Goal: Task Accomplishment & Management: Use online tool/utility

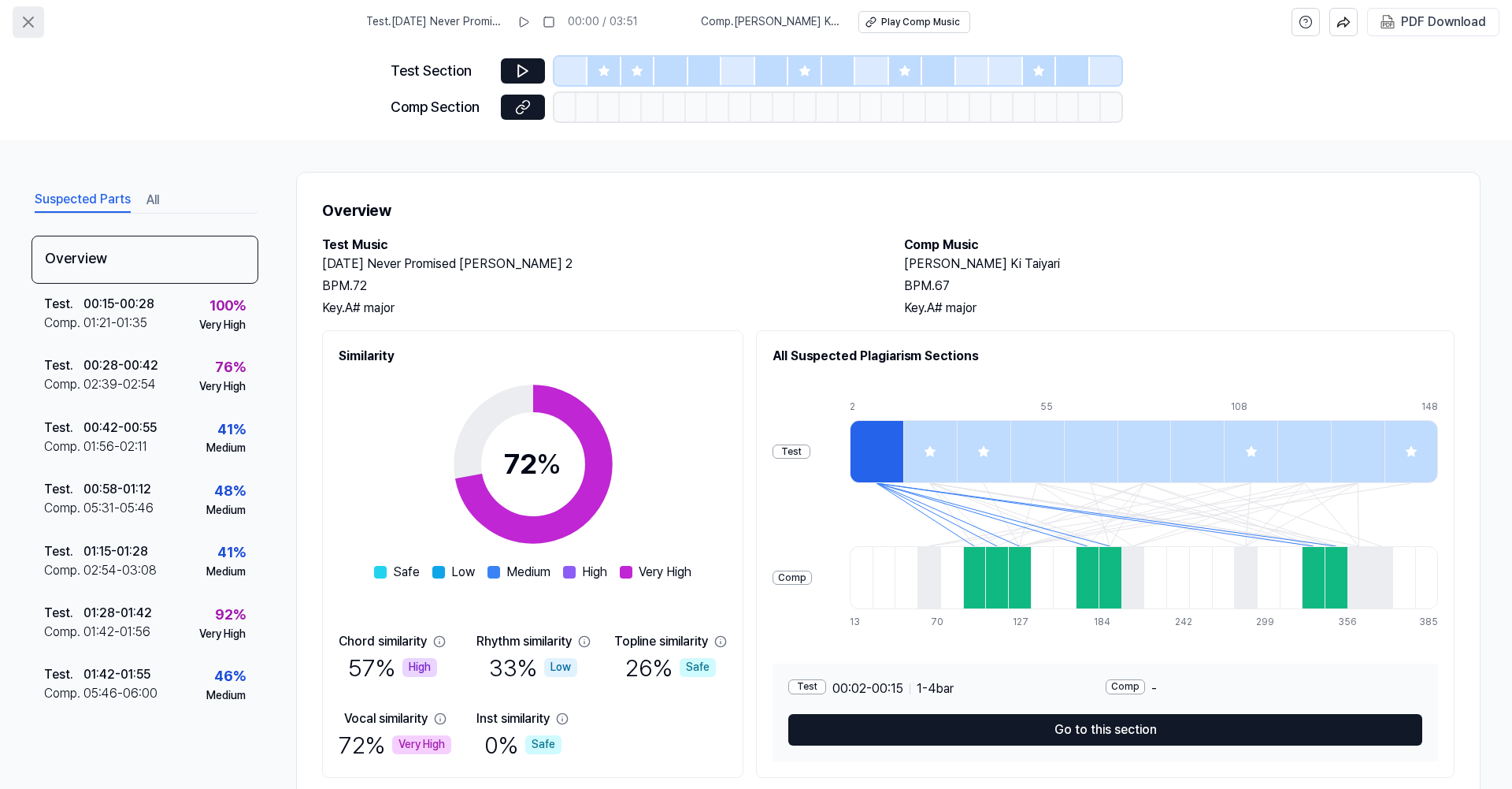
click at [26, 16] on icon at bounding box center [28, 21] width 19 height 19
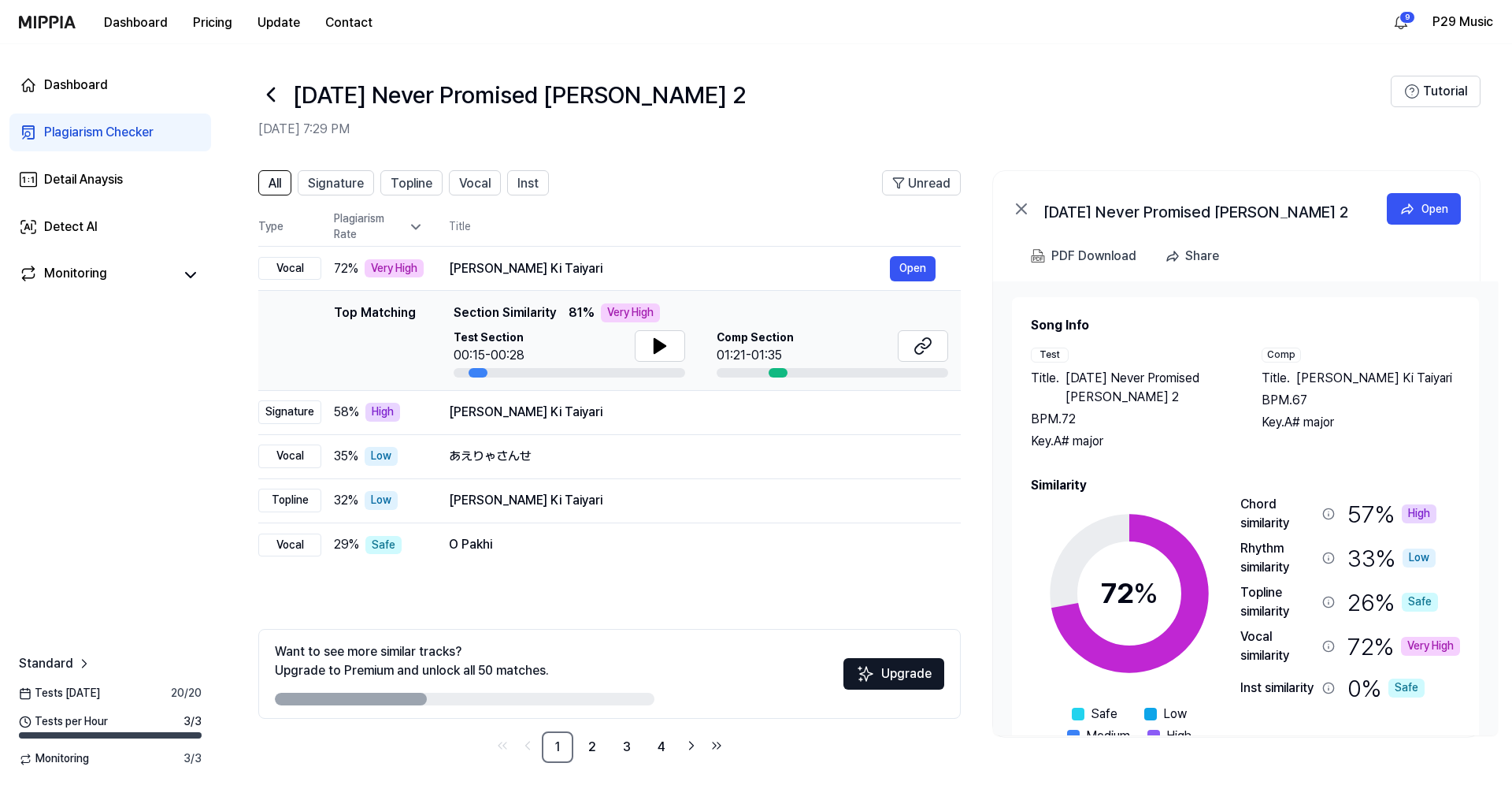
click at [105, 136] on div "Plagiarism Checker" at bounding box center [98, 132] width 110 height 19
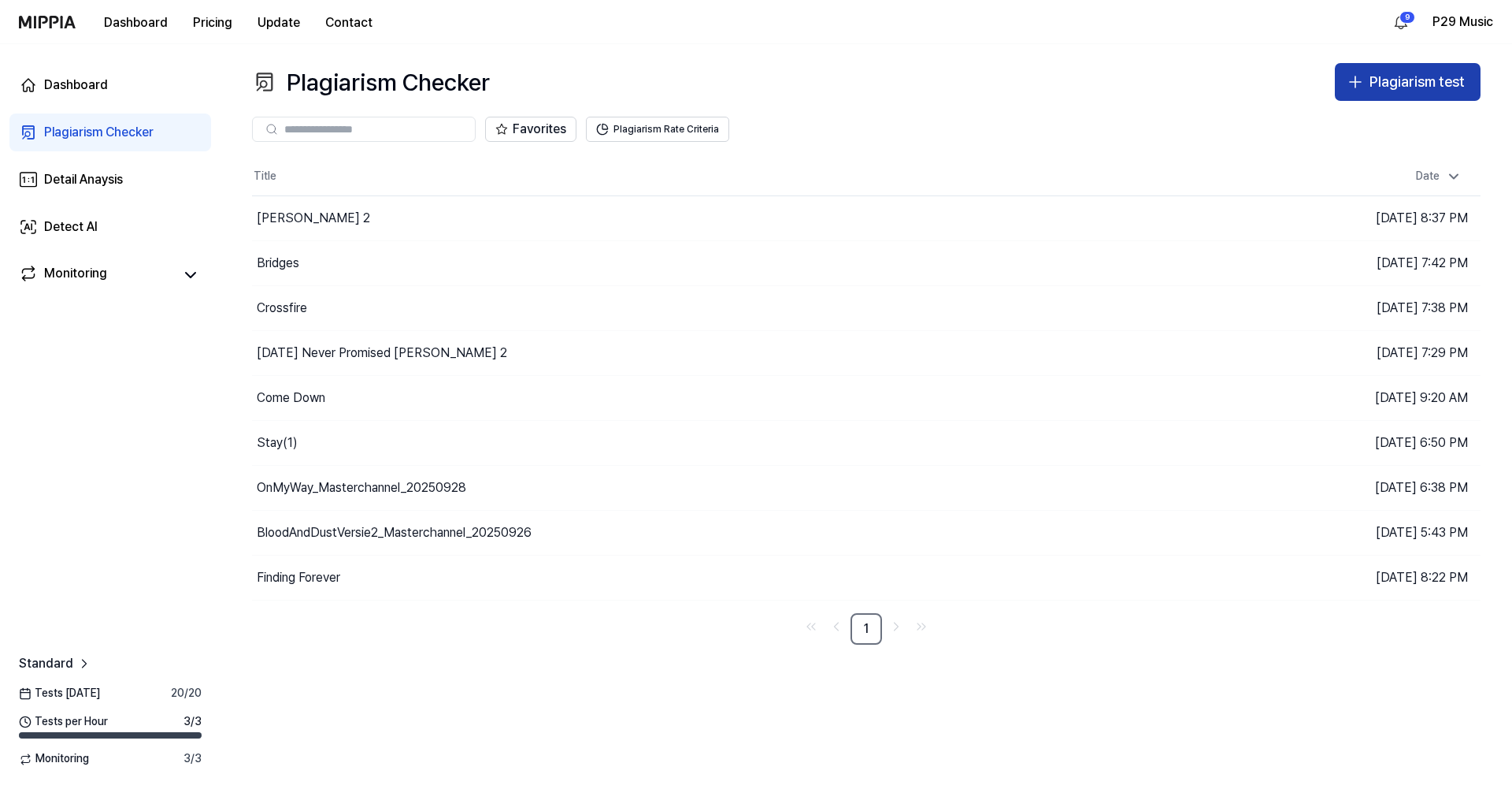
click at [1384, 84] on div "Plagiarism test" at bounding box center [1417, 83] width 95 height 23
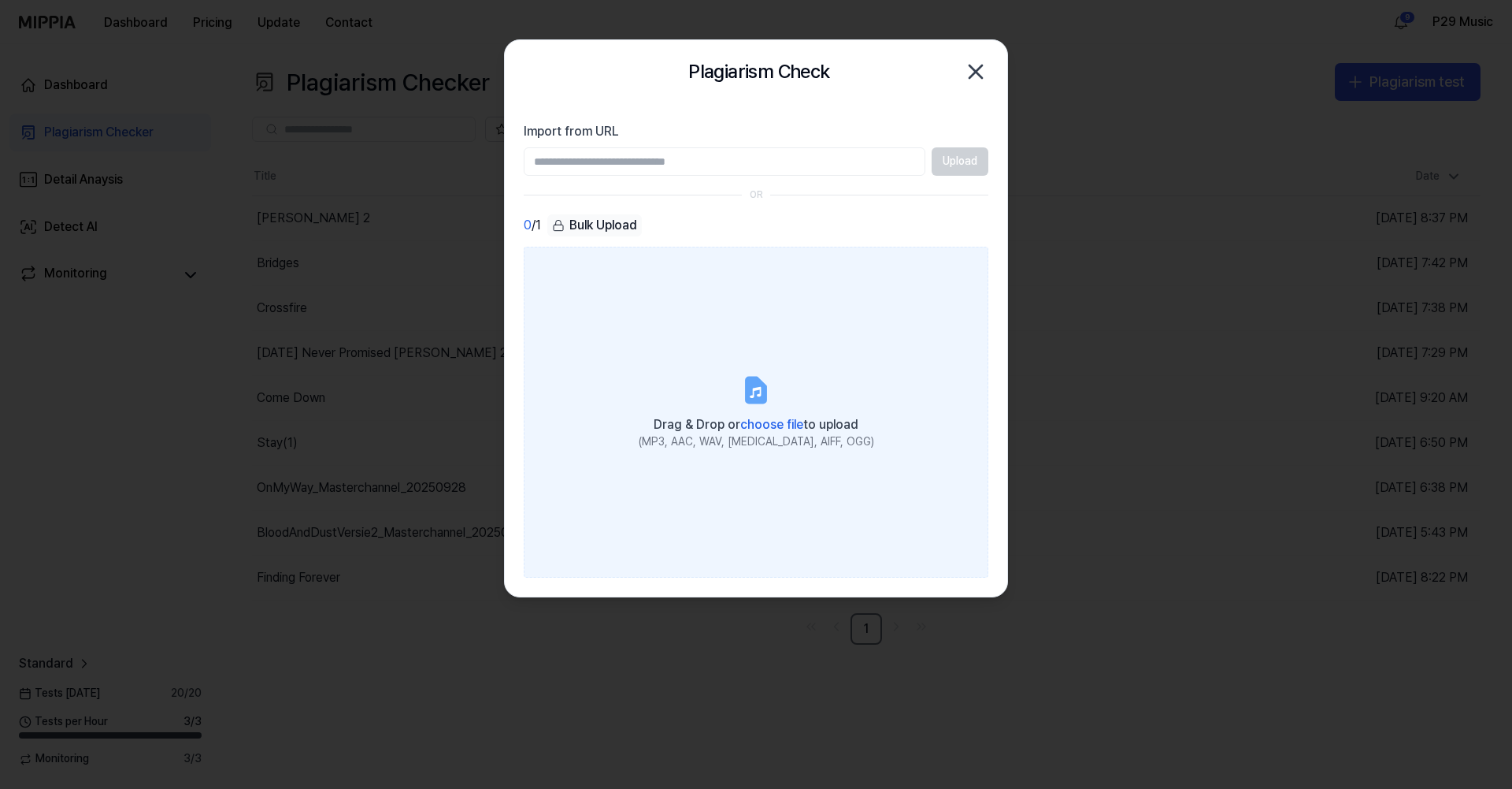
click at [720, 391] on label "Drag & Drop or choose file to upload (MP3, AAC, WAV, [MEDICAL_DATA], AIFF, OGG)" at bounding box center [756, 412] width 464 height 331
click at [0, 0] on input "Drag & Drop or choose file to upload (MP3, AAC, WAV, [MEDICAL_DATA], AIFF, OGG)" at bounding box center [0, 0] width 0 height 0
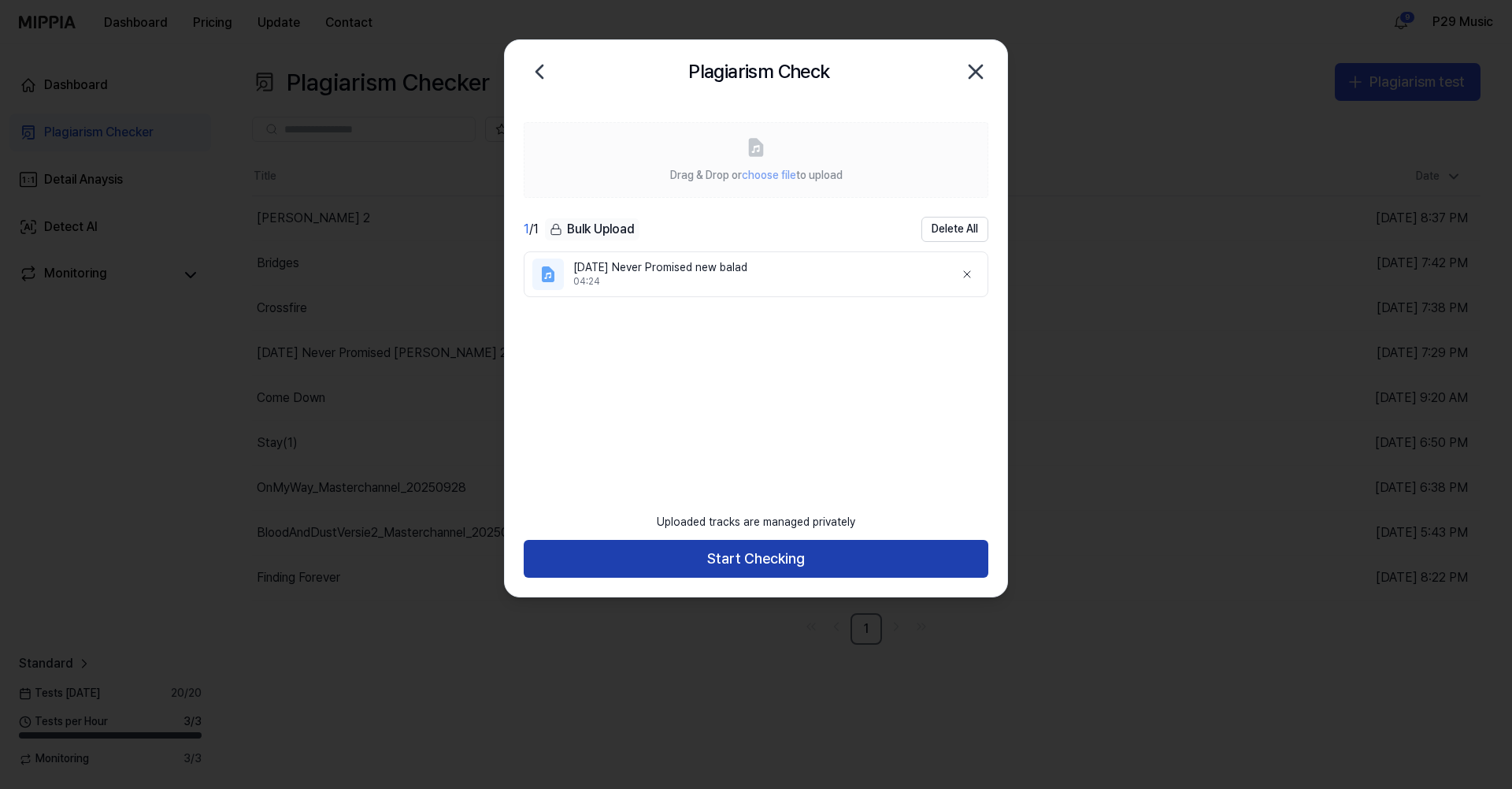
click at [790, 564] on button "Start Checking" at bounding box center [756, 558] width 464 height 37
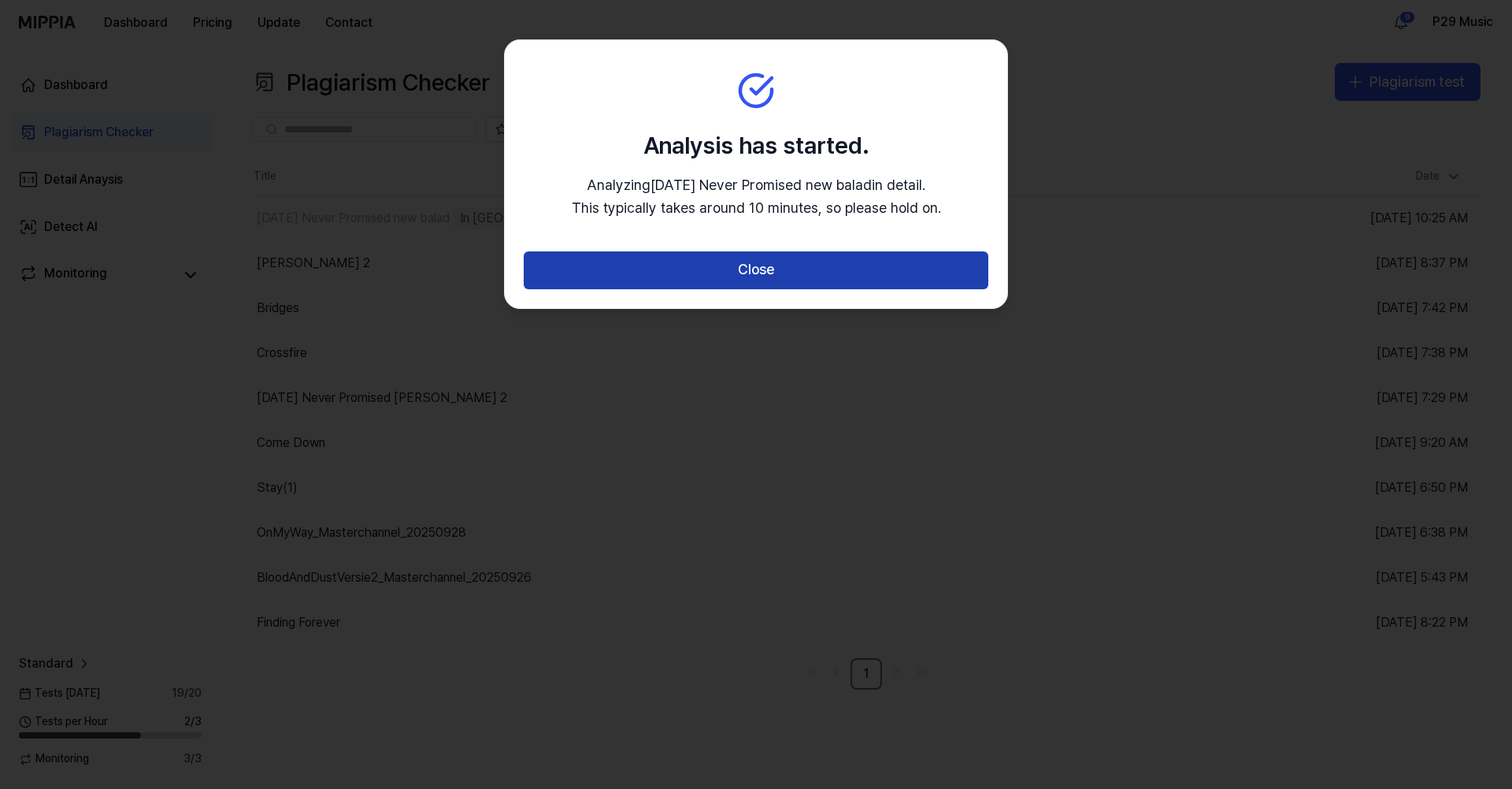
click at [801, 266] on button "Close" at bounding box center [756, 270] width 464 height 37
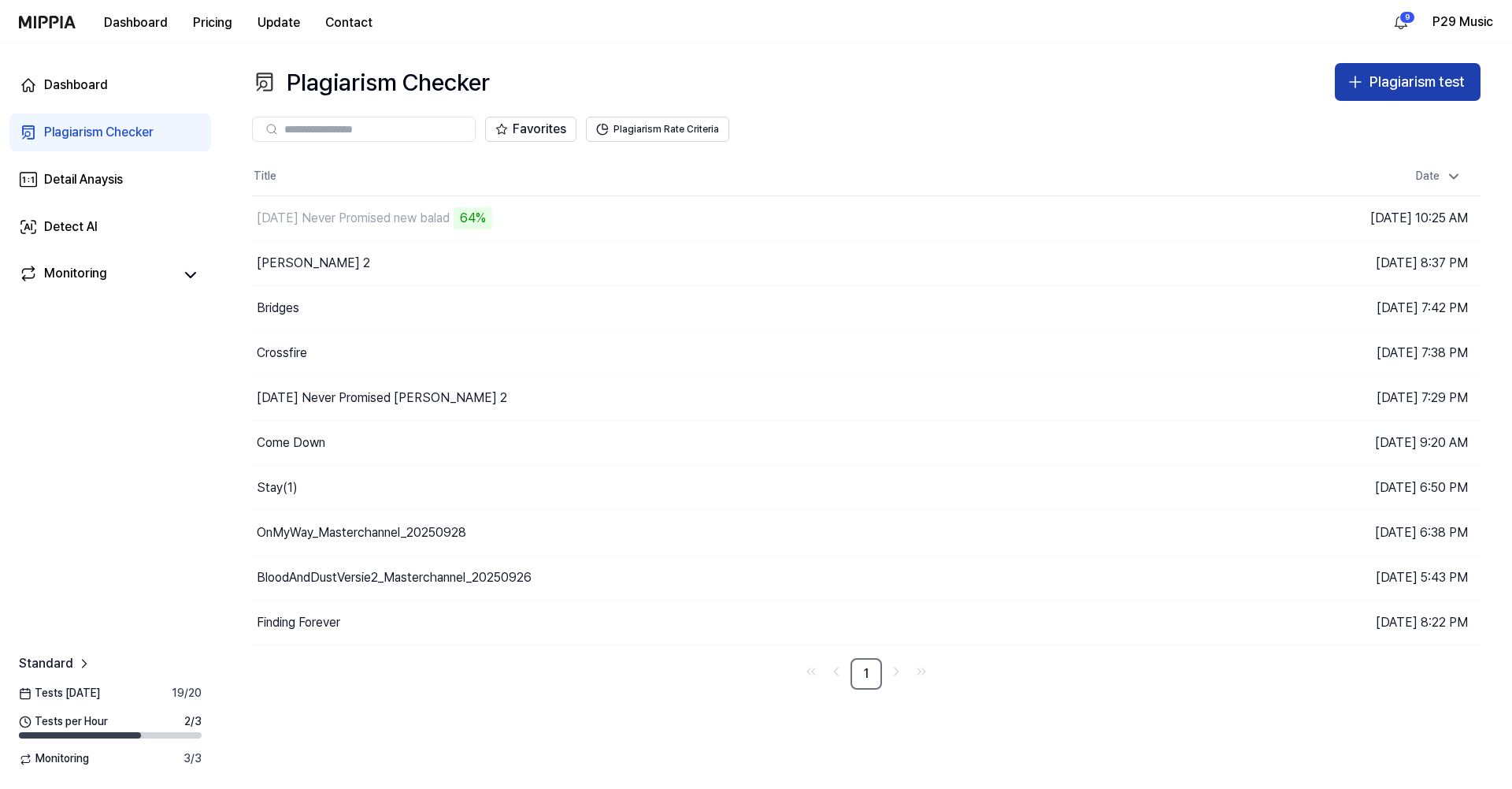
click at [1358, 96] on button "Plagiarism test" at bounding box center [1407, 82] width 145 height 37
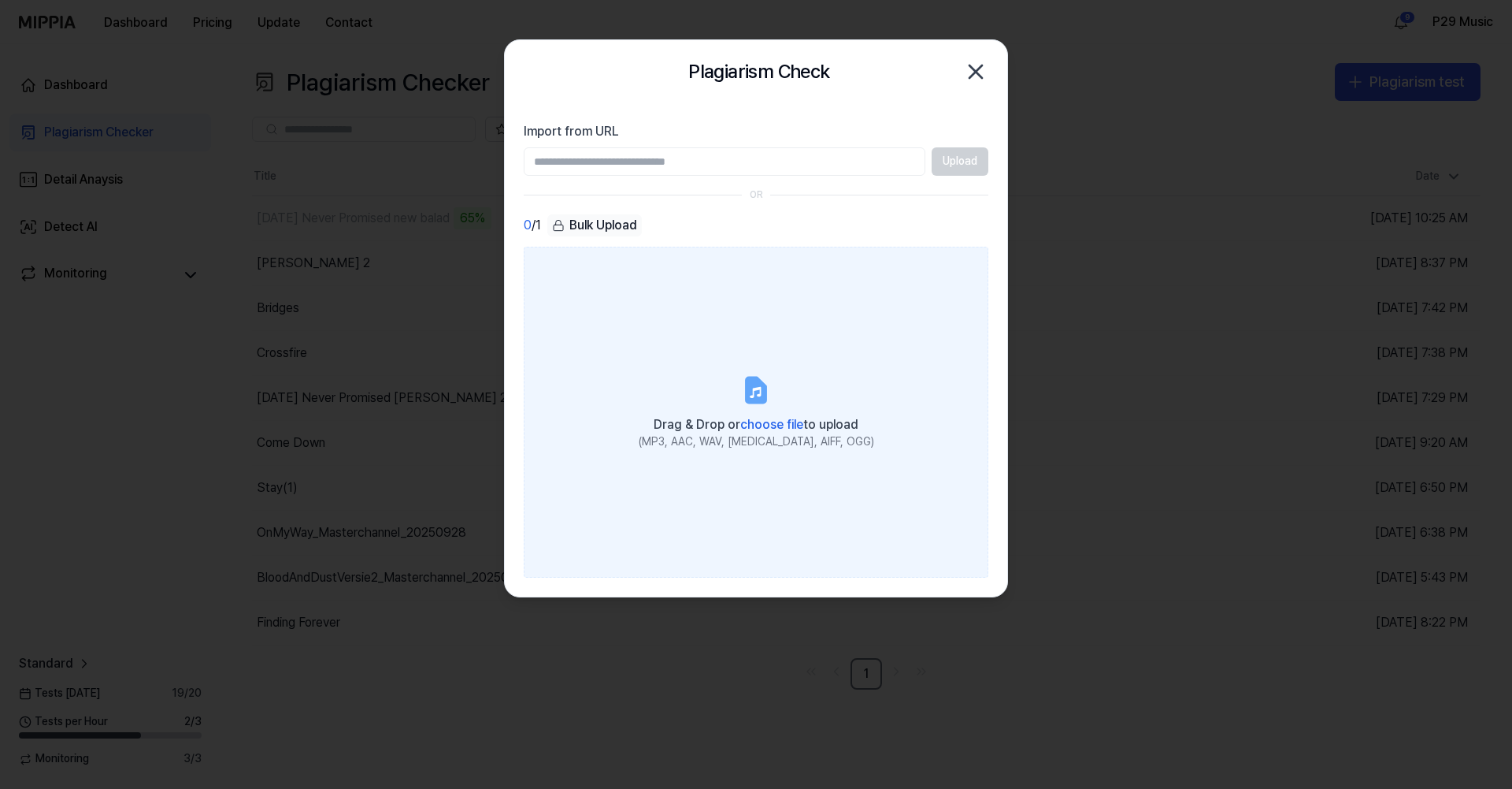
click at [748, 363] on label "Drag & Drop or choose file to upload (MP3, AAC, WAV, [MEDICAL_DATA], AIFF, OGG)" at bounding box center [756, 412] width 464 height 331
click at [0, 0] on input "Drag & Drop or choose file to upload (MP3, AAC, WAV, [MEDICAL_DATA], AIFF, OGG)" at bounding box center [0, 0] width 0 height 0
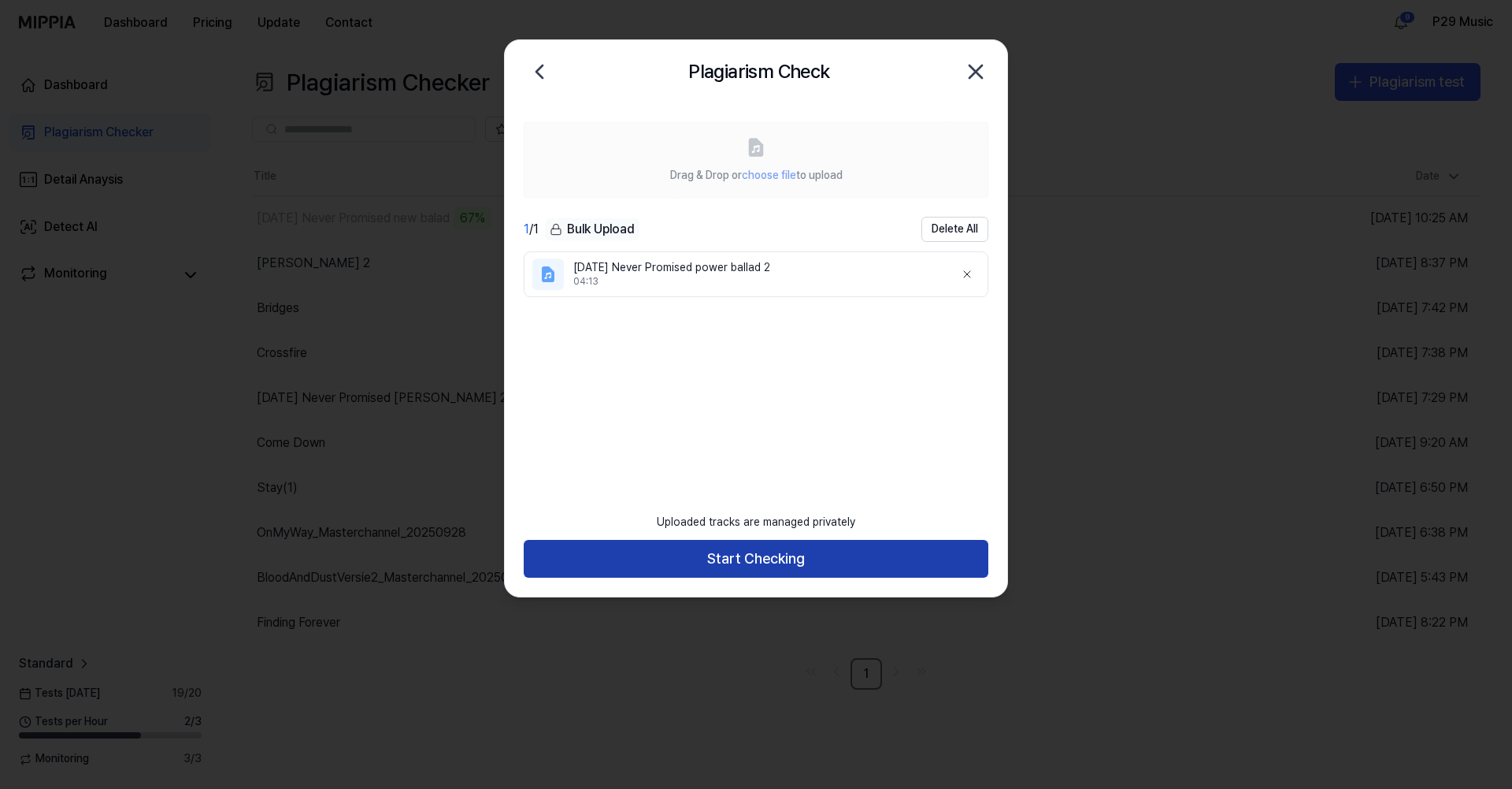
click at [763, 552] on button "Start Checking" at bounding box center [756, 558] width 464 height 37
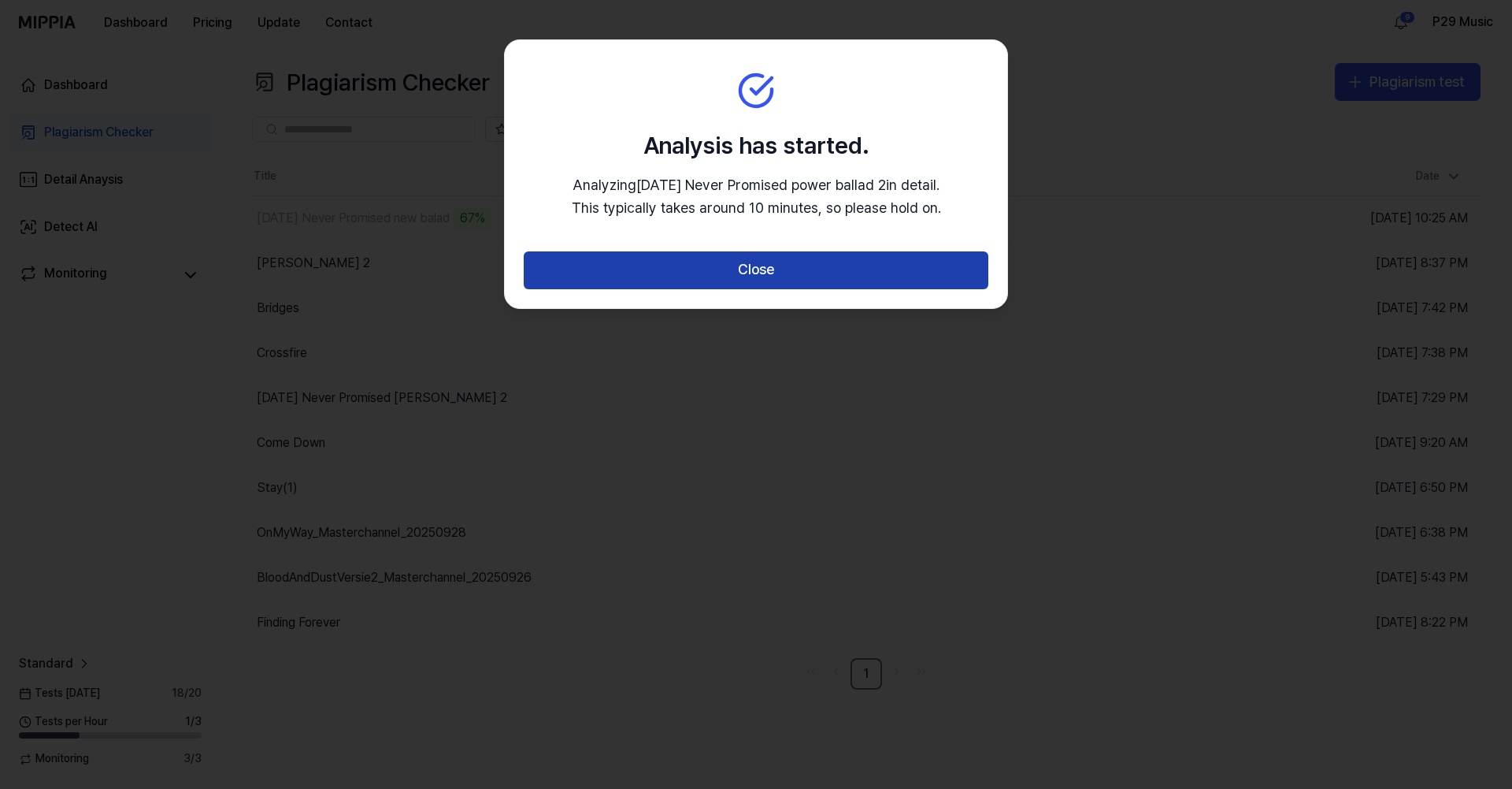
click at [807, 268] on button "Close" at bounding box center [756, 270] width 464 height 37
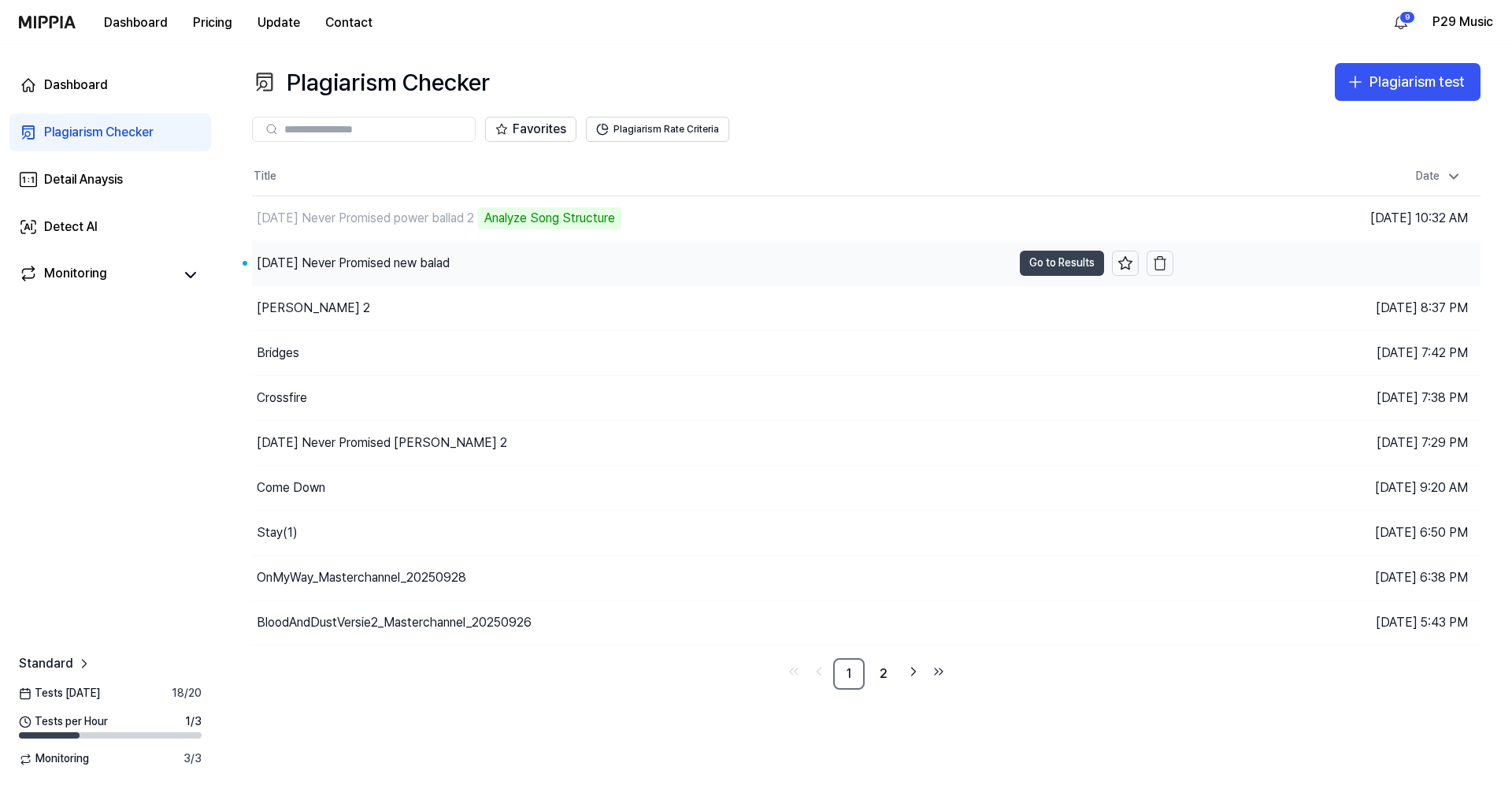
click at [1057, 271] on button "Go to Results" at bounding box center [1061, 263] width 85 height 25
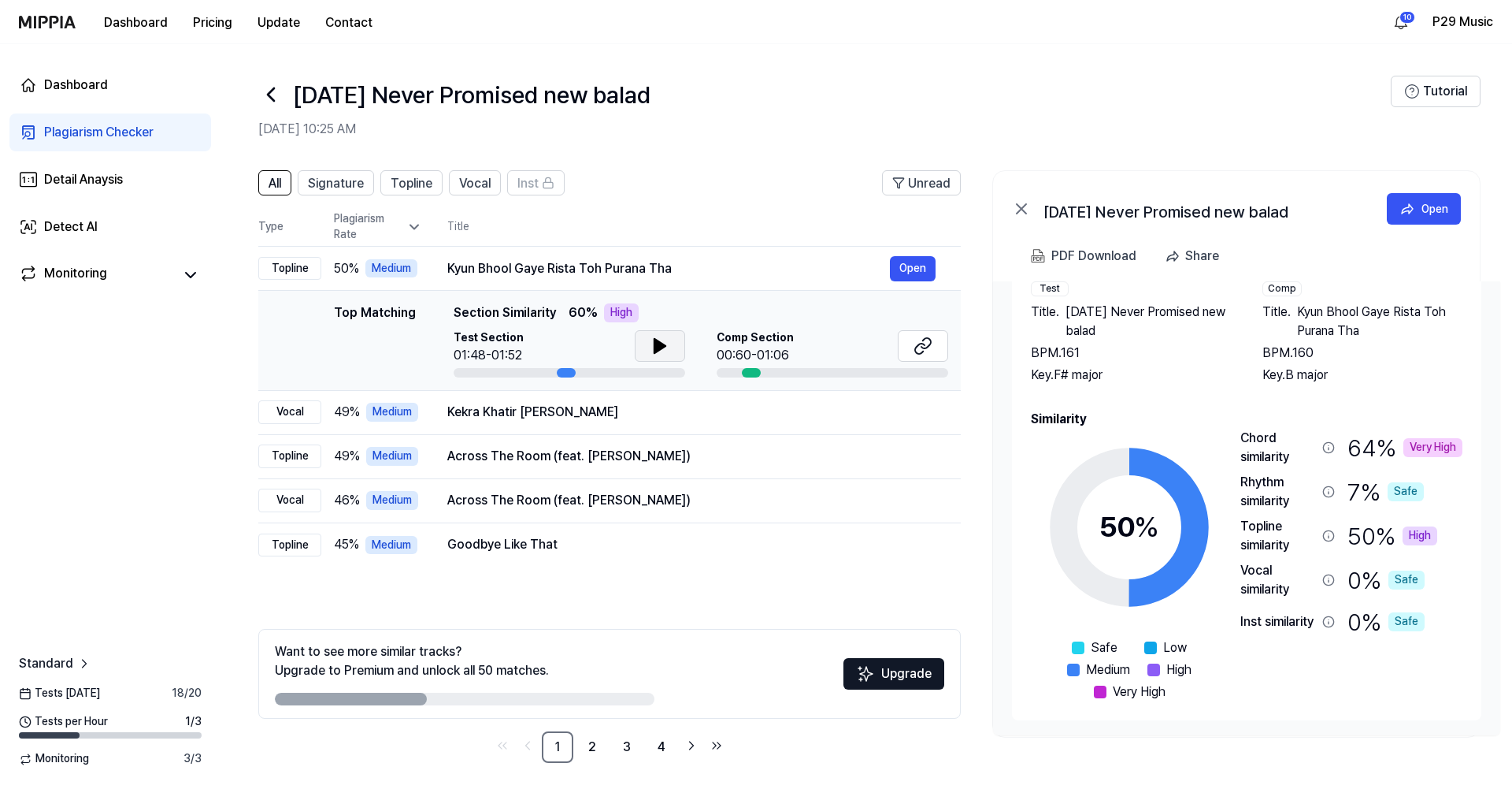
click at [658, 358] on button at bounding box center [659, 345] width 51 height 31
click at [904, 277] on button "Open" at bounding box center [912, 268] width 45 height 25
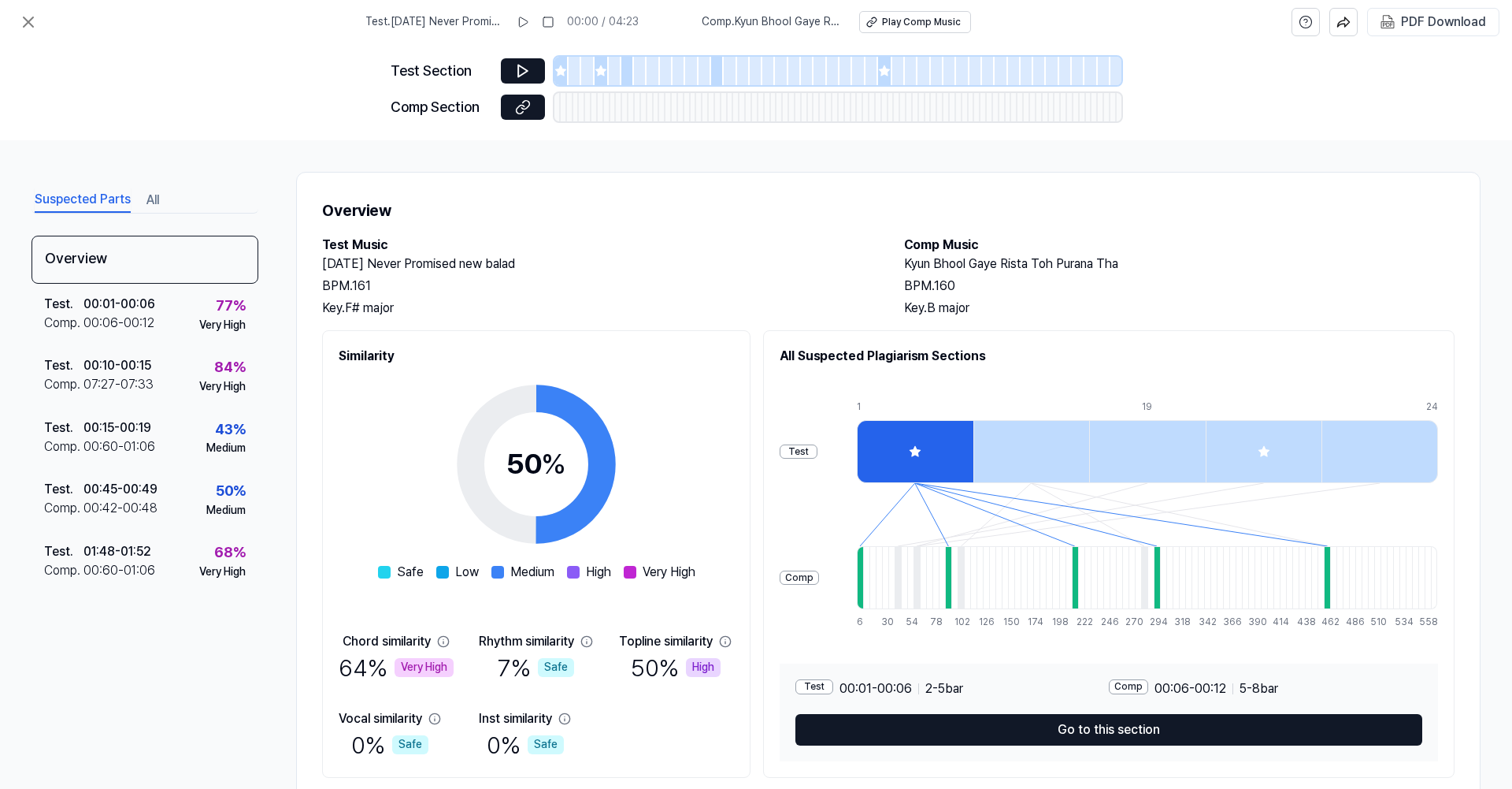
scroll to position [45, 0]
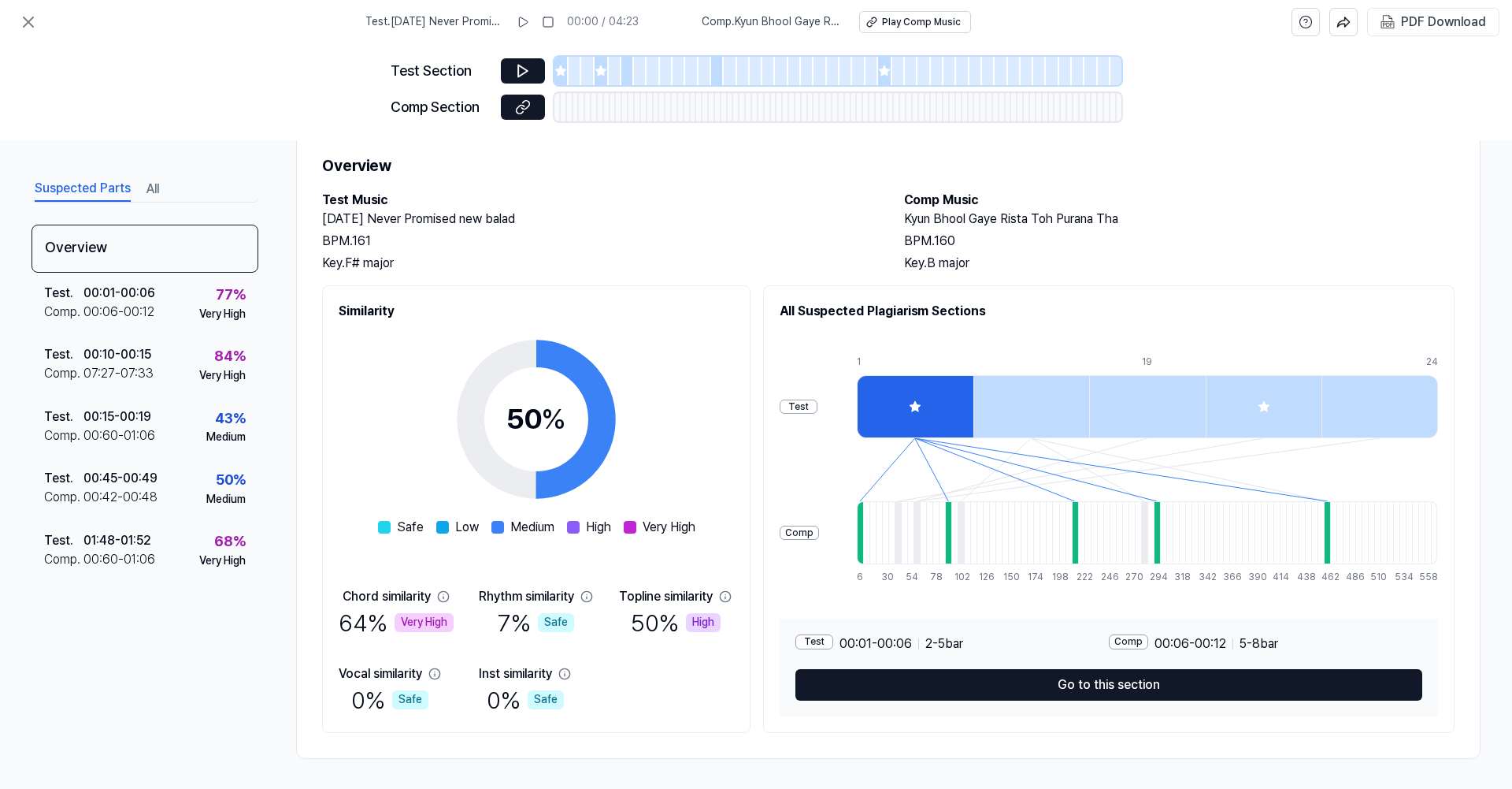
click at [633, 64] on div at bounding box center [640, 71] width 12 height 29
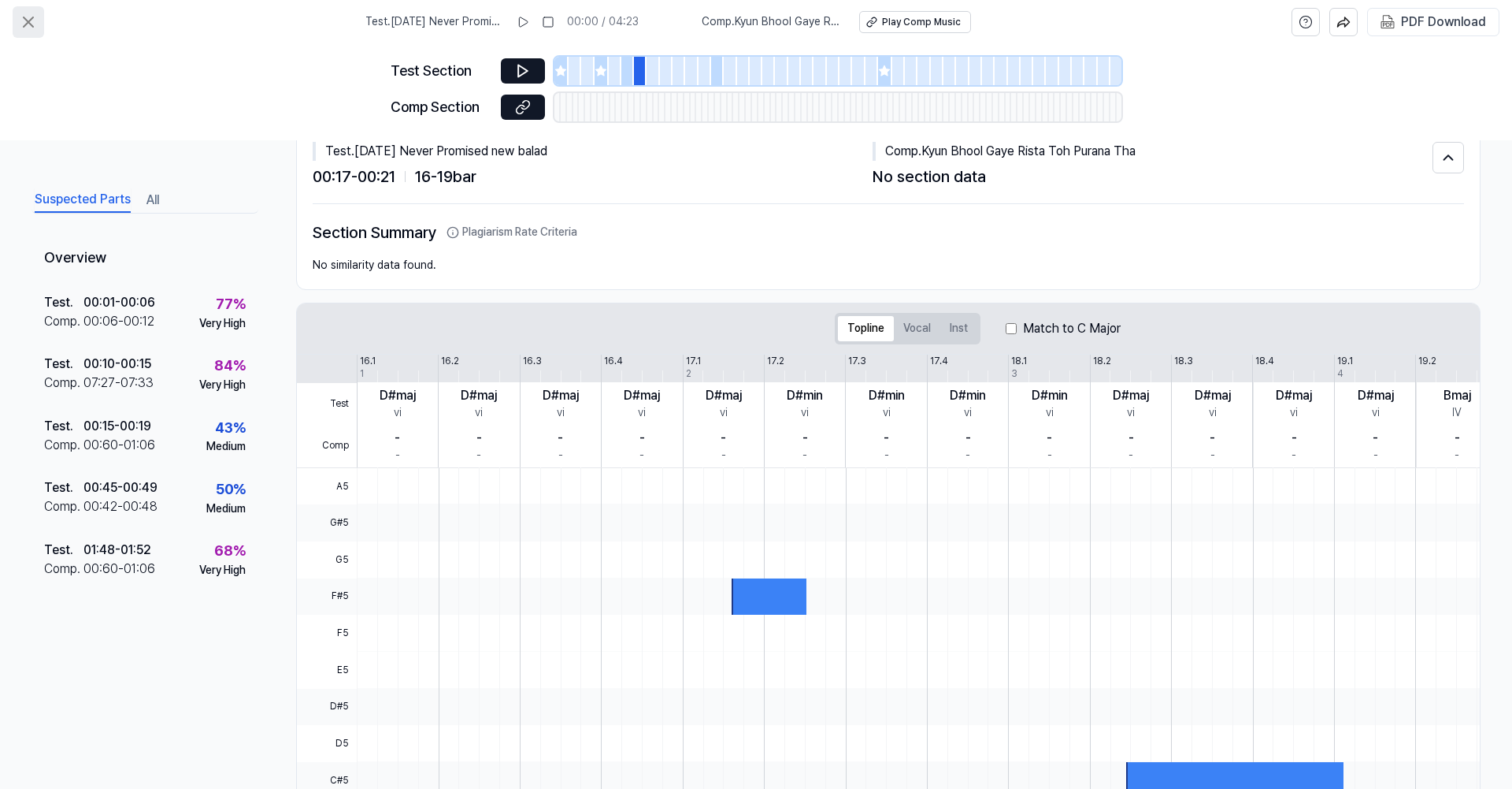
click at [20, 25] on icon at bounding box center [28, 21] width 19 height 19
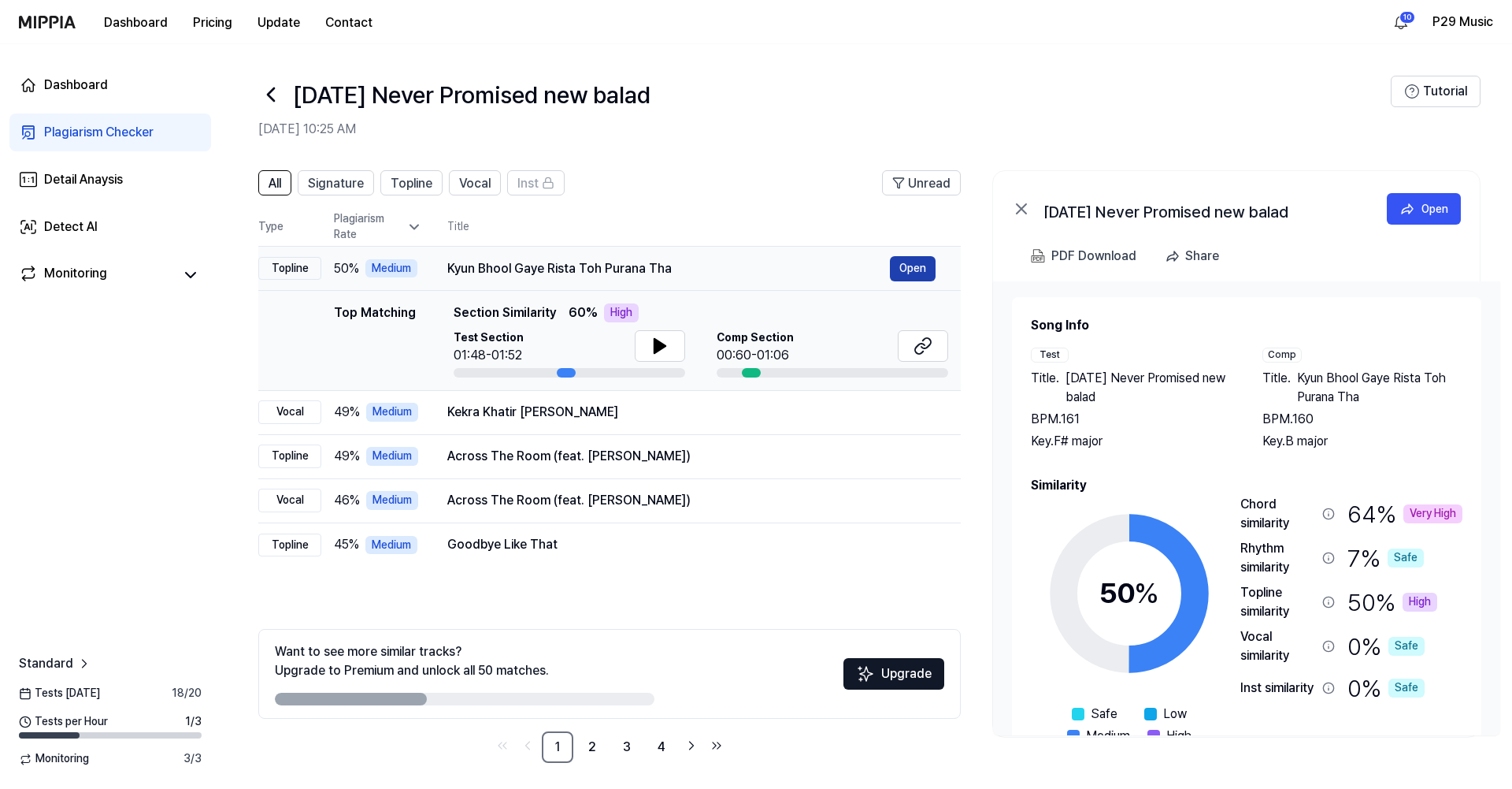
click at [923, 261] on button "Open" at bounding box center [912, 268] width 45 height 25
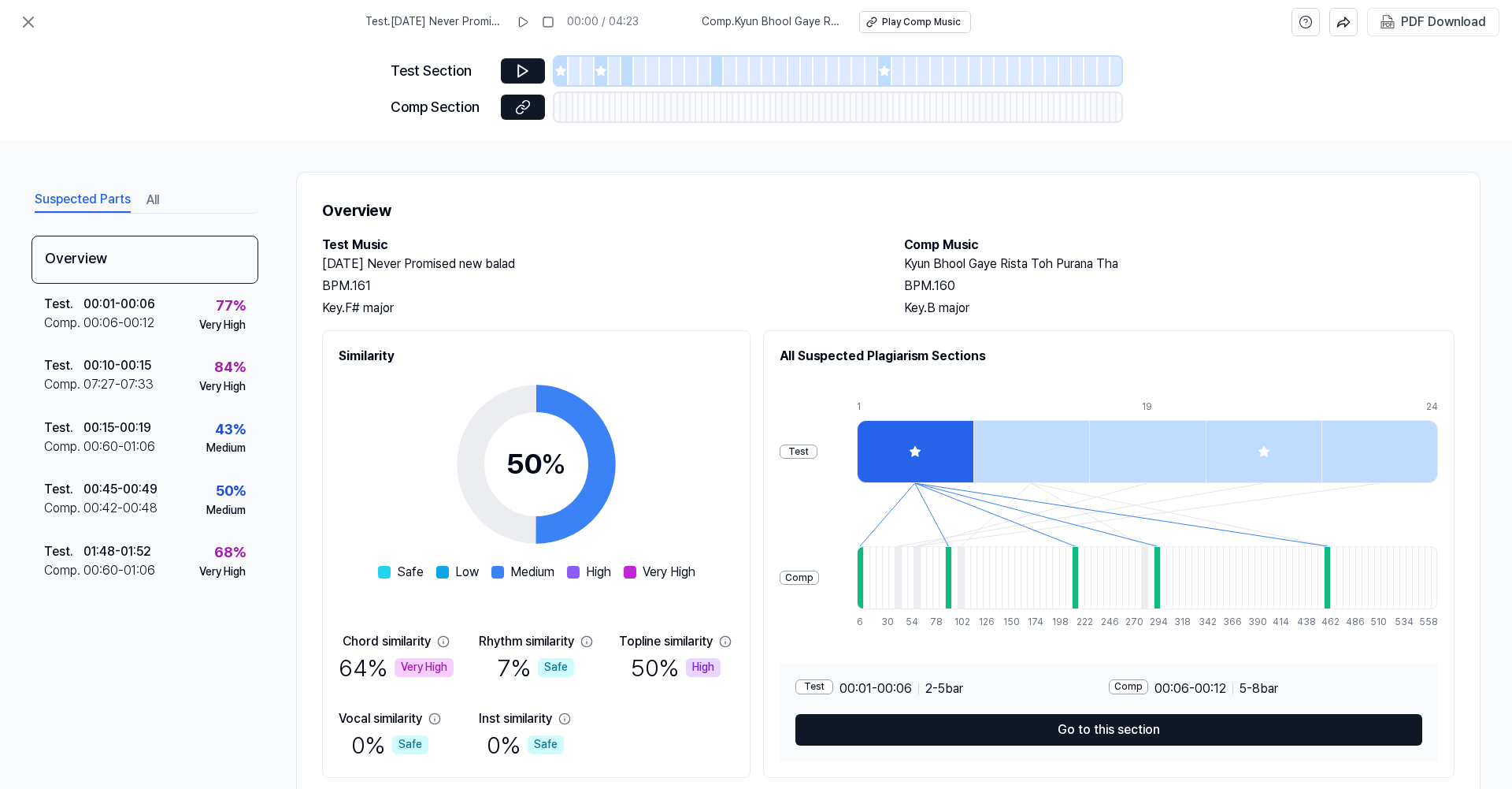
scroll to position [45, 0]
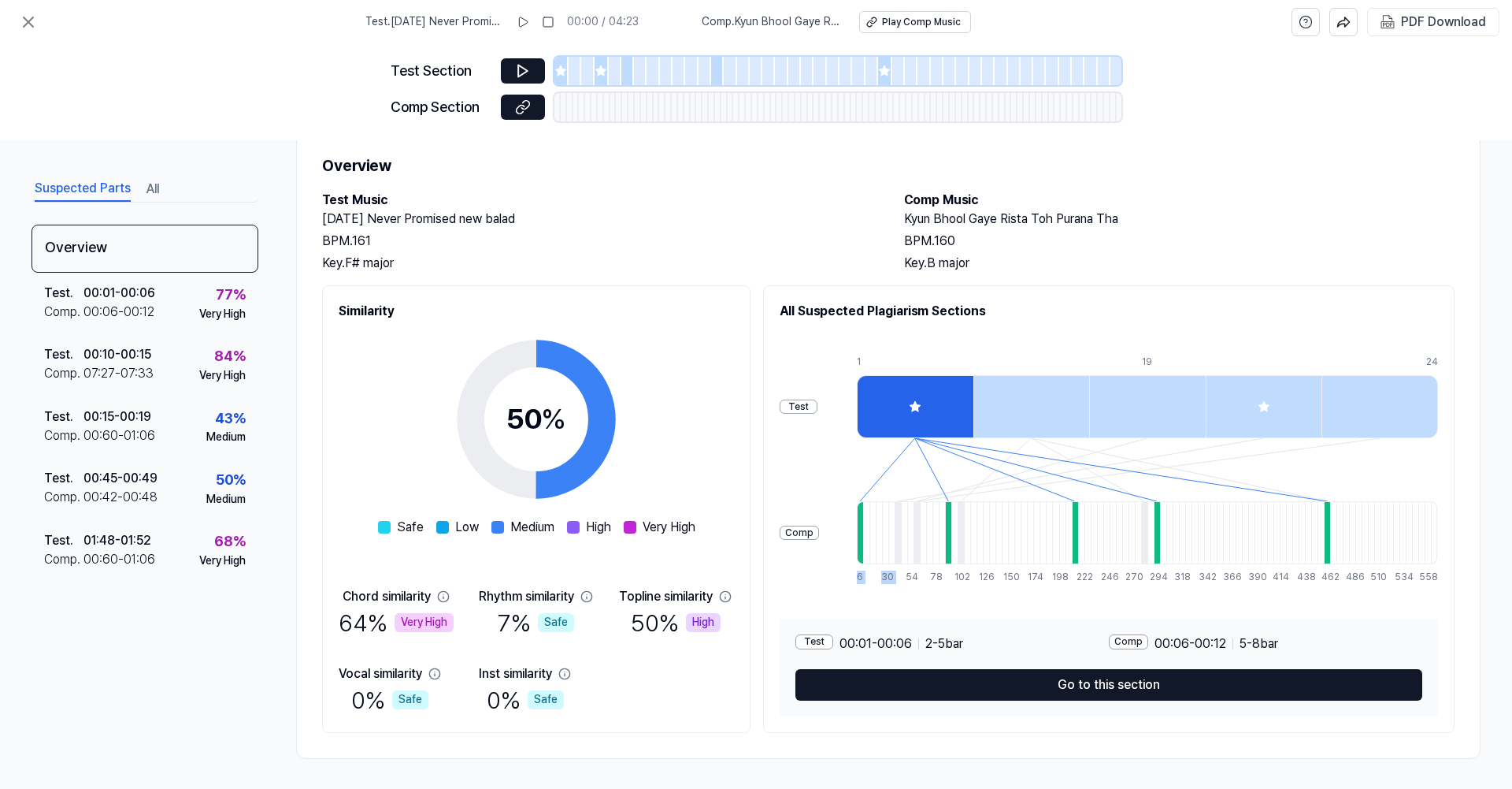
drag, startPoint x: 403, startPoint y: 622, endPoint x: 910, endPoint y: 621, distance: 507.0
click at [910, 621] on div "Similarity 50 % Safe Low Medium High Very High Chord similarity 64 % Very High …" at bounding box center [887, 509] width 1132 height 448
click at [554, 61] on div at bounding box center [561, 71] width 14 height 29
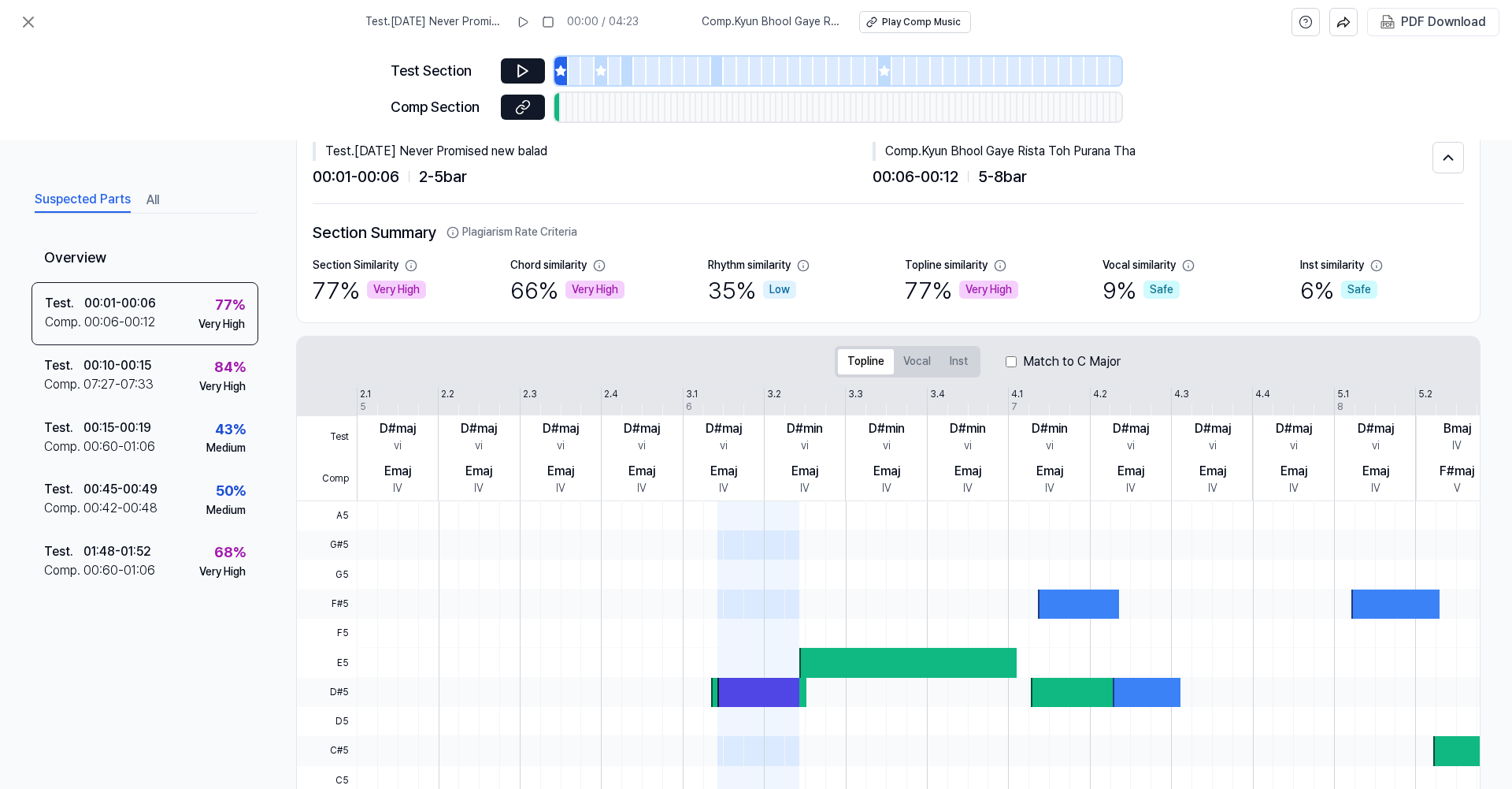
click at [524, 85] on div "Test Section" at bounding box center [756, 71] width 731 height 29
click at [533, 68] on button at bounding box center [522, 70] width 44 height 25
click at [604, 70] on icon at bounding box center [600, 70] width 10 height 10
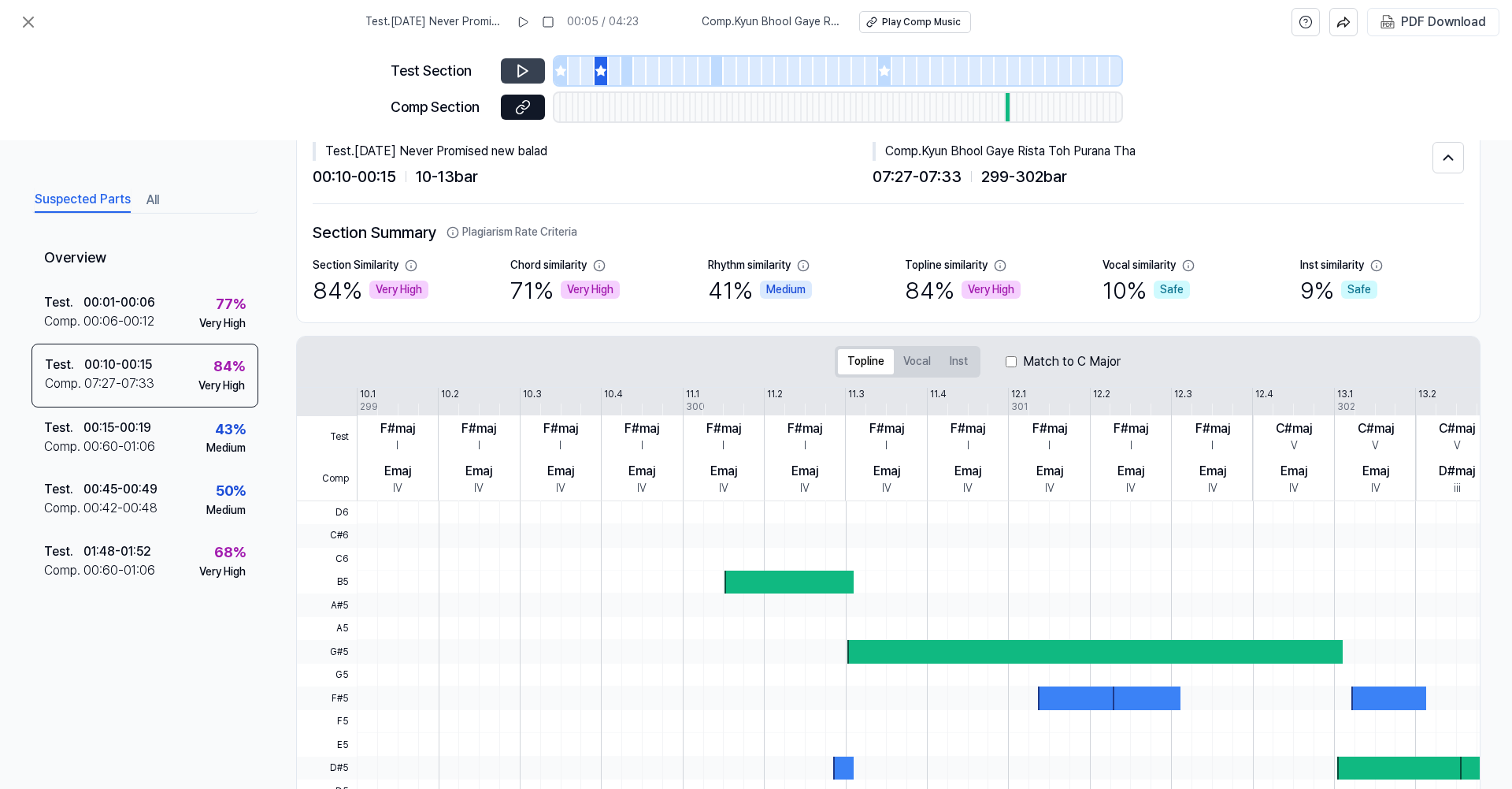
click at [530, 71] on icon at bounding box center [523, 71] width 16 height 16
click at [884, 70] on icon at bounding box center [883, 70] width 10 height 10
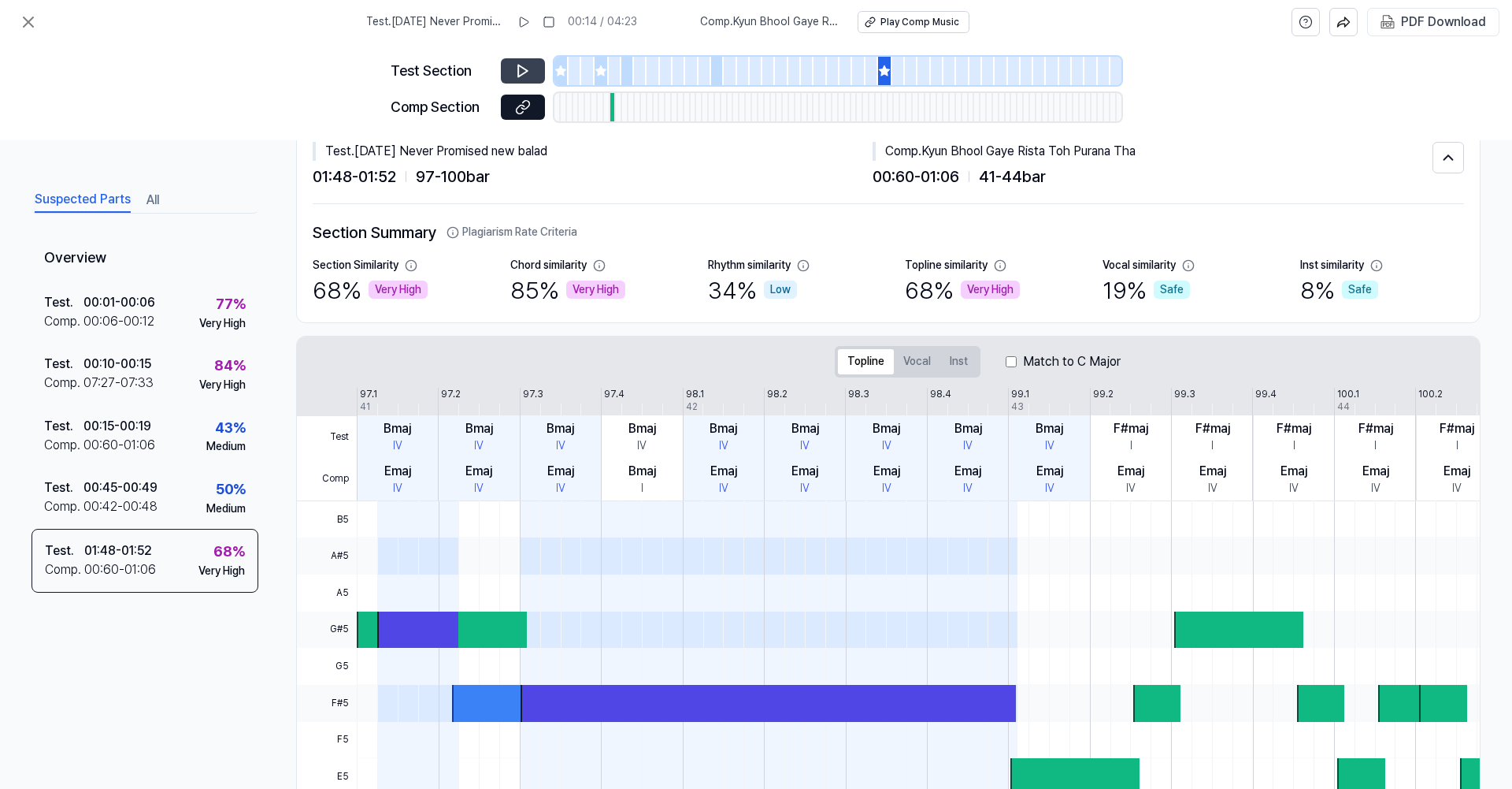
click at [504, 66] on button at bounding box center [522, 70] width 44 height 25
click at [600, 74] on icon at bounding box center [600, 70] width 10 height 10
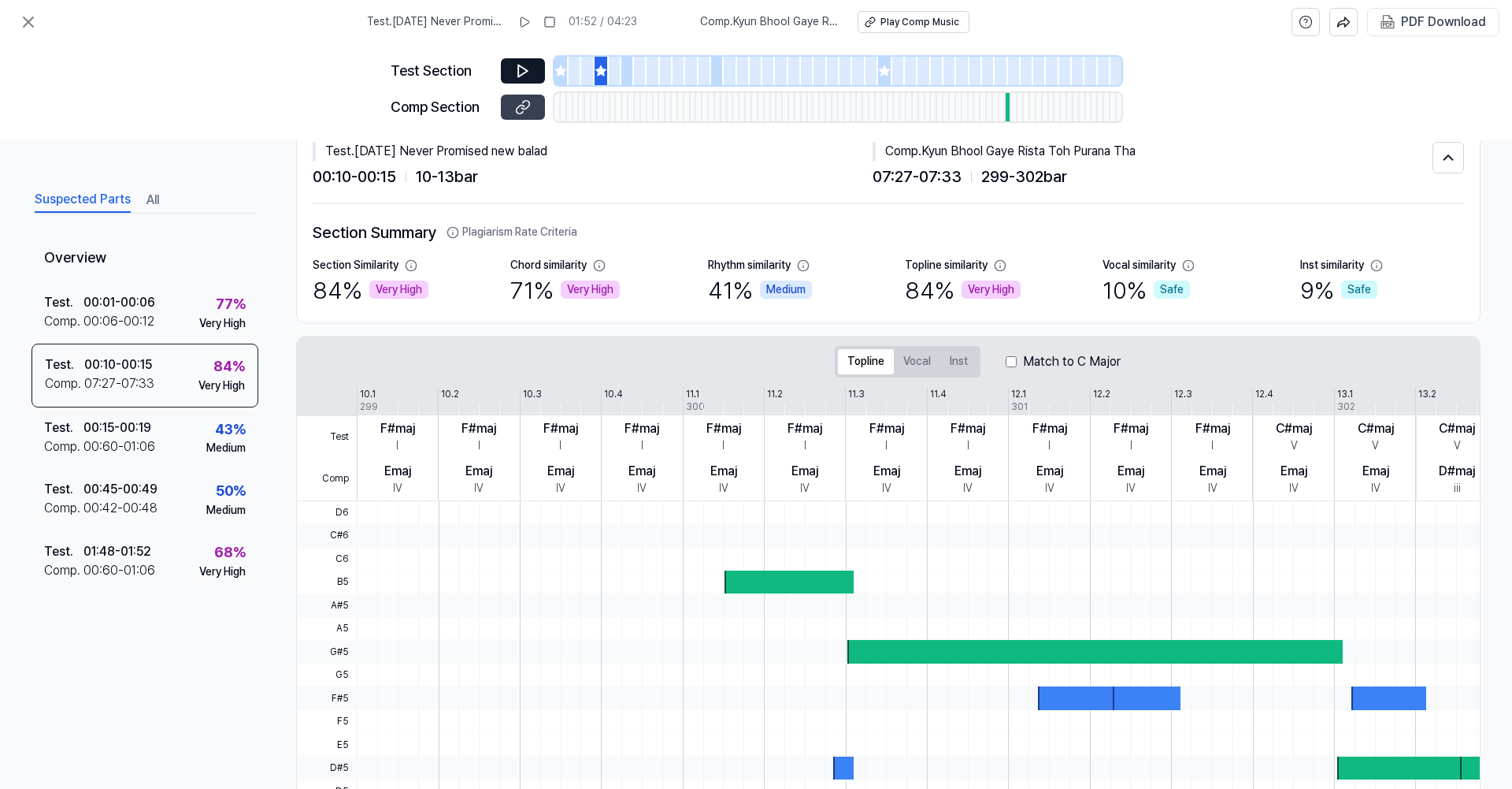
click at [535, 109] on button at bounding box center [522, 107] width 44 height 25
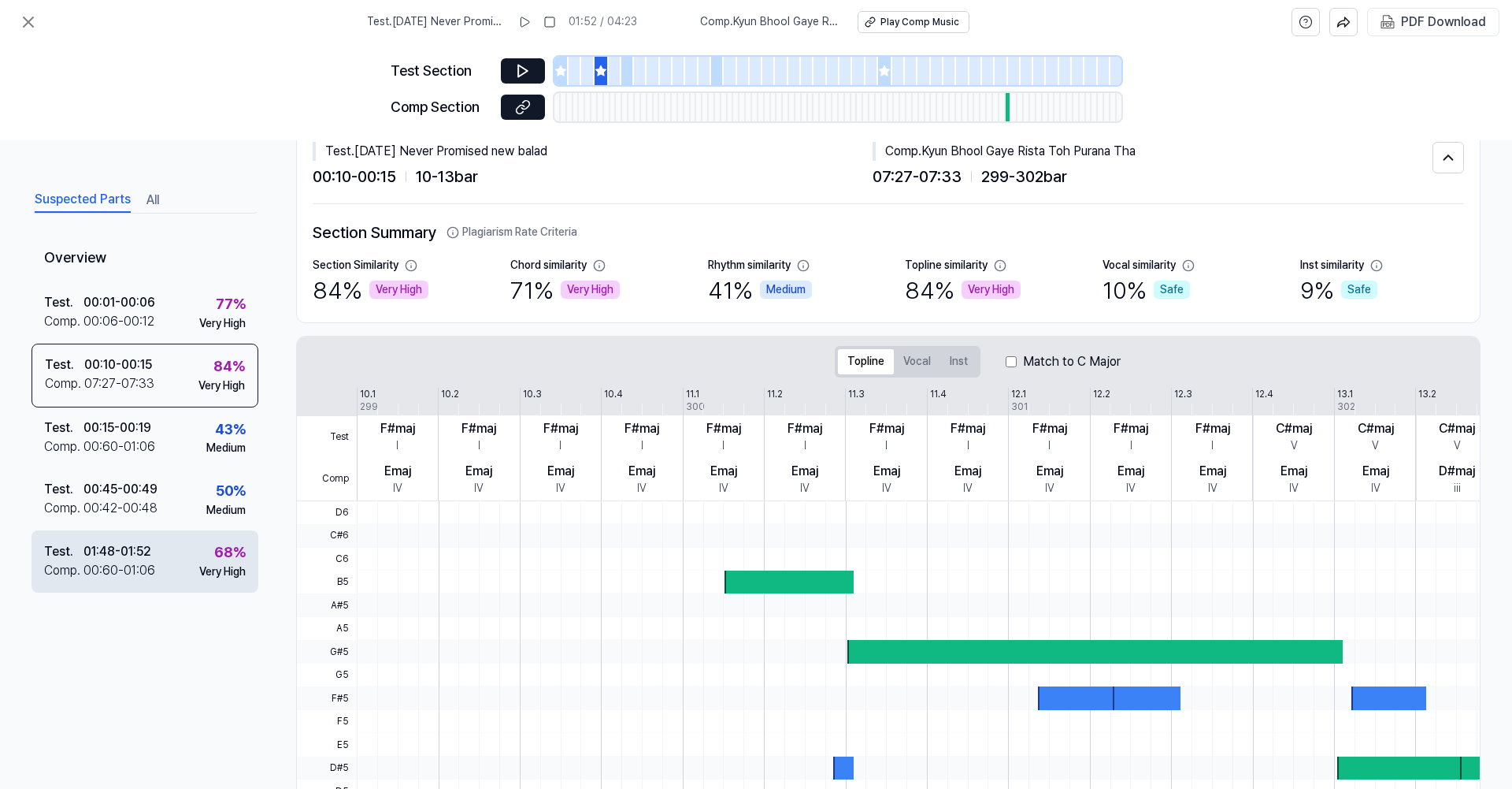
click at [227, 548] on div "68 %" at bounding box center [229, 553] width 31 height 23
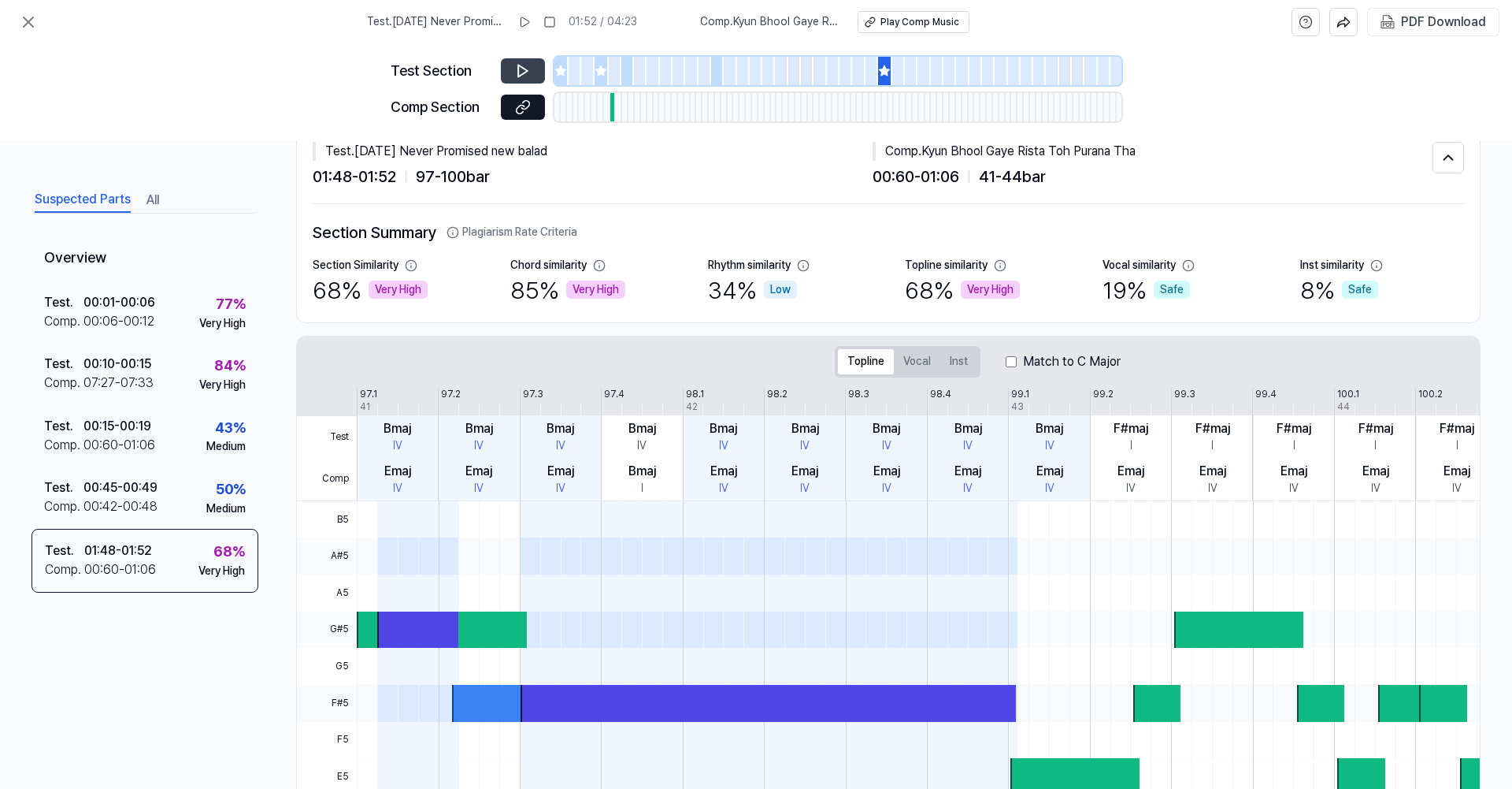
click at [514, 64] on button at bounding box center [522, 70] width 44 height 25
click at [31, 17] on icon at bounding box center [28, 21] width 19 height 19
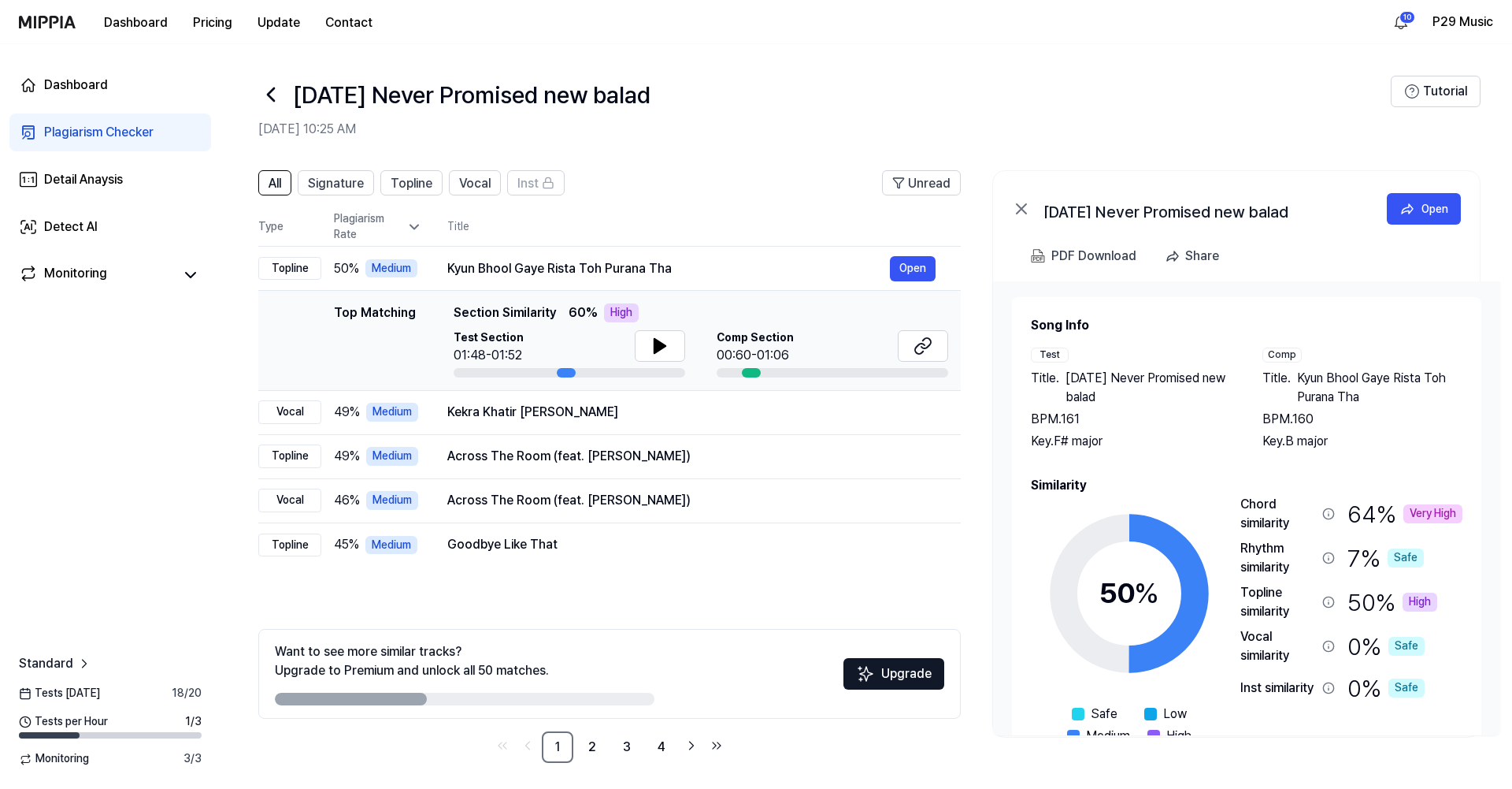
click at [122, 136] on div "Plagiarism Checker" at bounding box center [98, 132] width 110 height 19
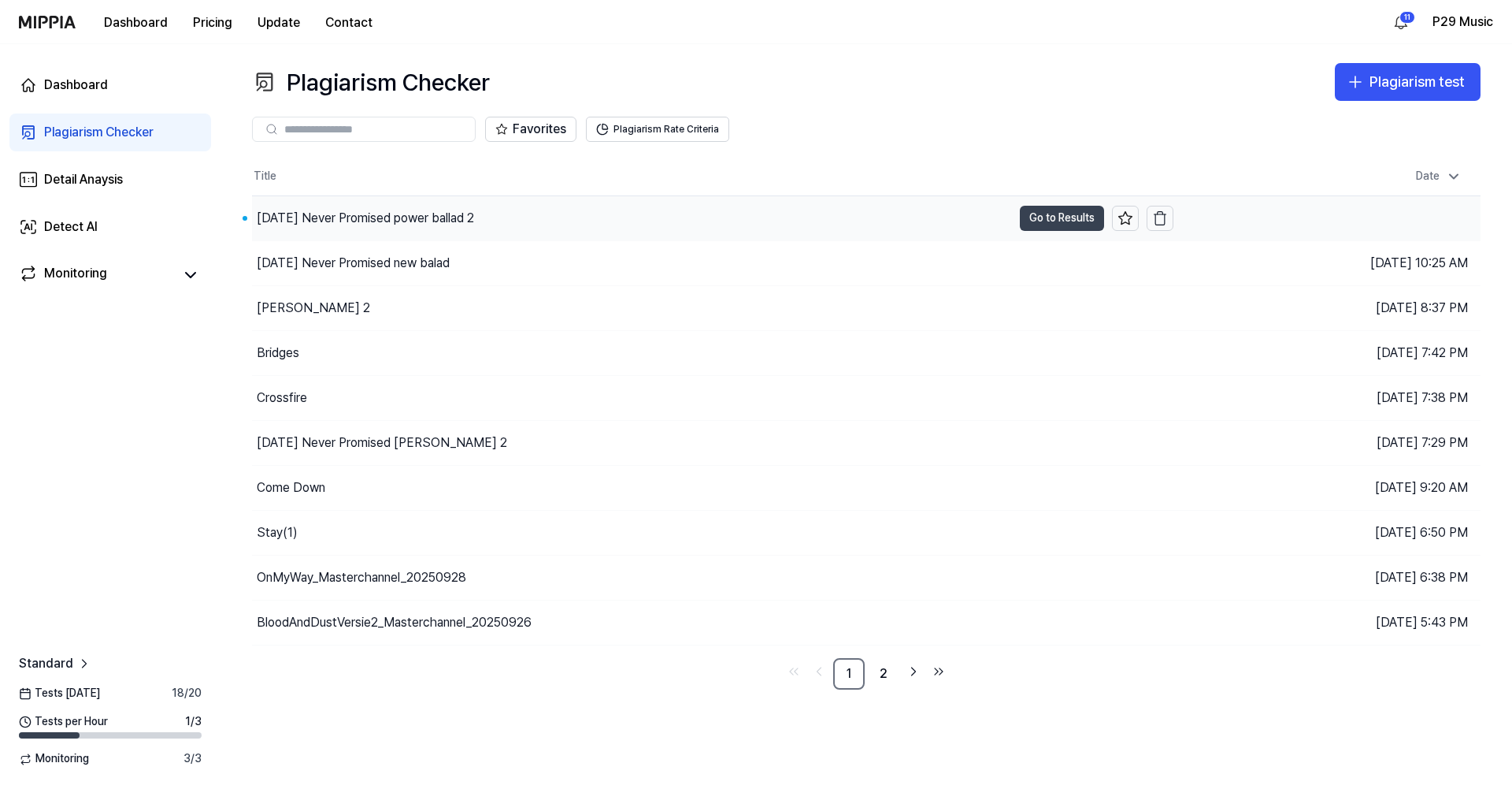
click at [1036, 220] on button "Go to Results" at bounding box center [1061, 218] width 85 height 25
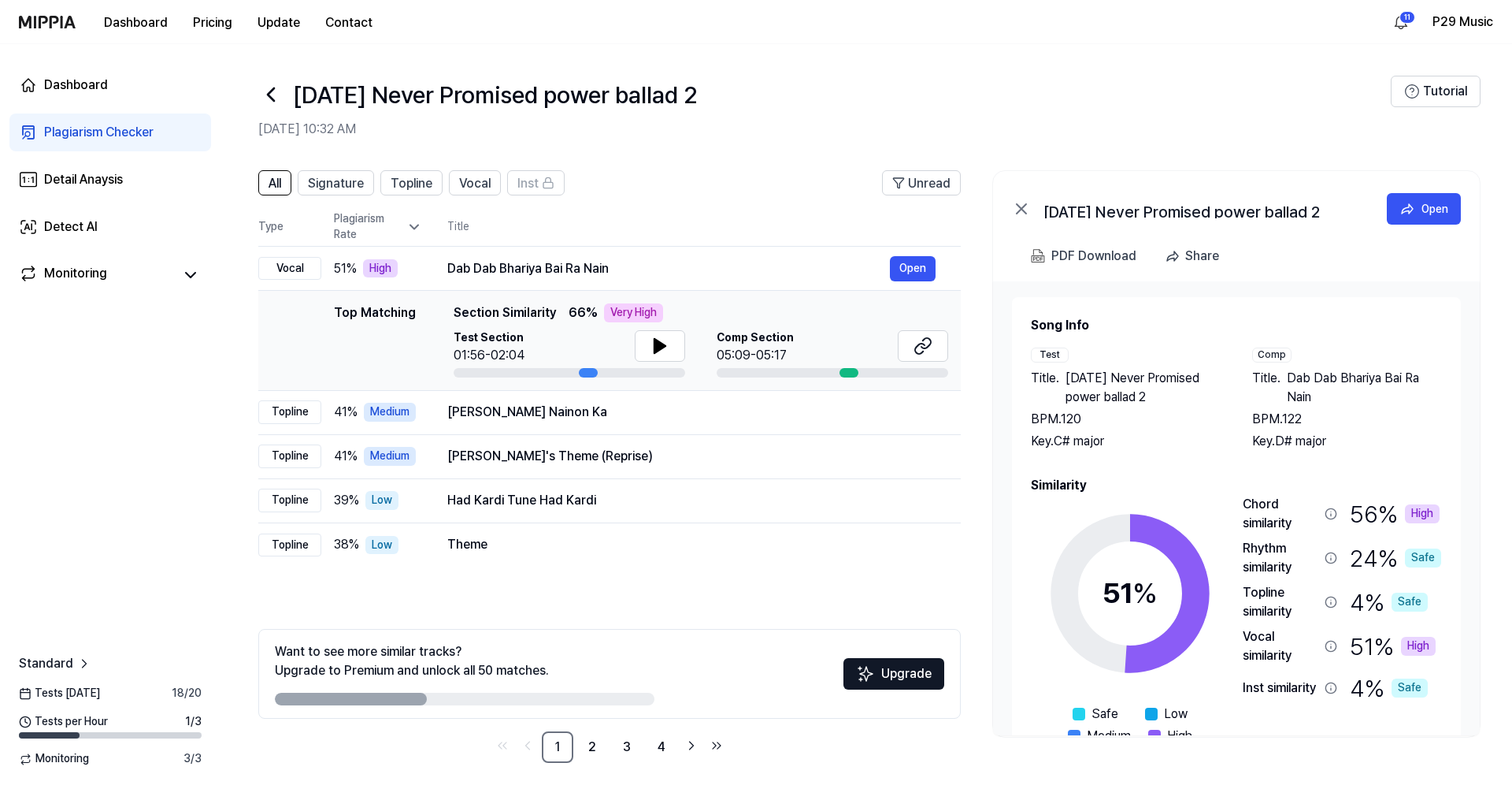
click at [1331, 642] on icon at bounding box center [1330, 646] width 12 height 12
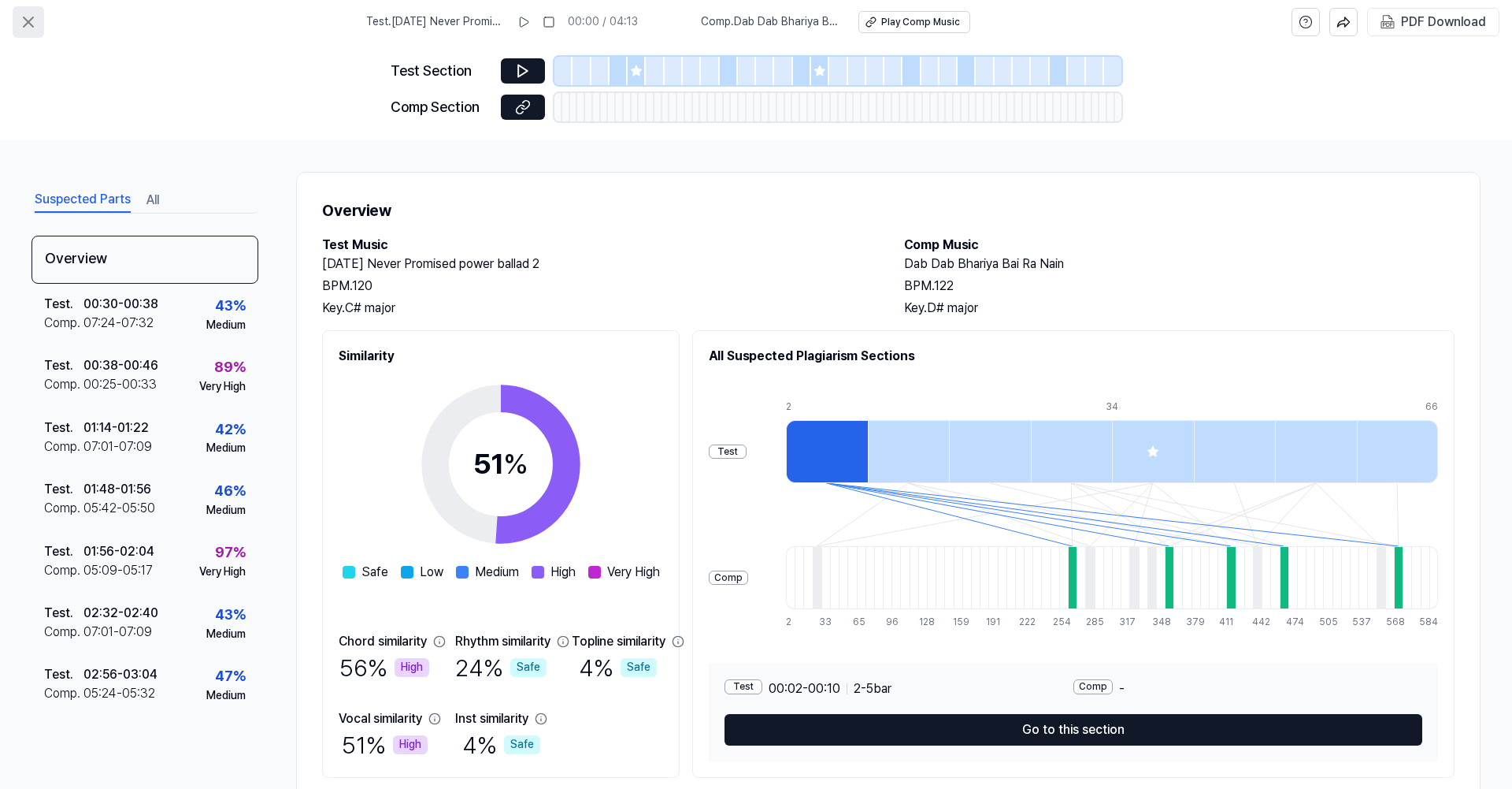
click at [26, 25] on icon at bounding box center [29, 21] width 10 height 10
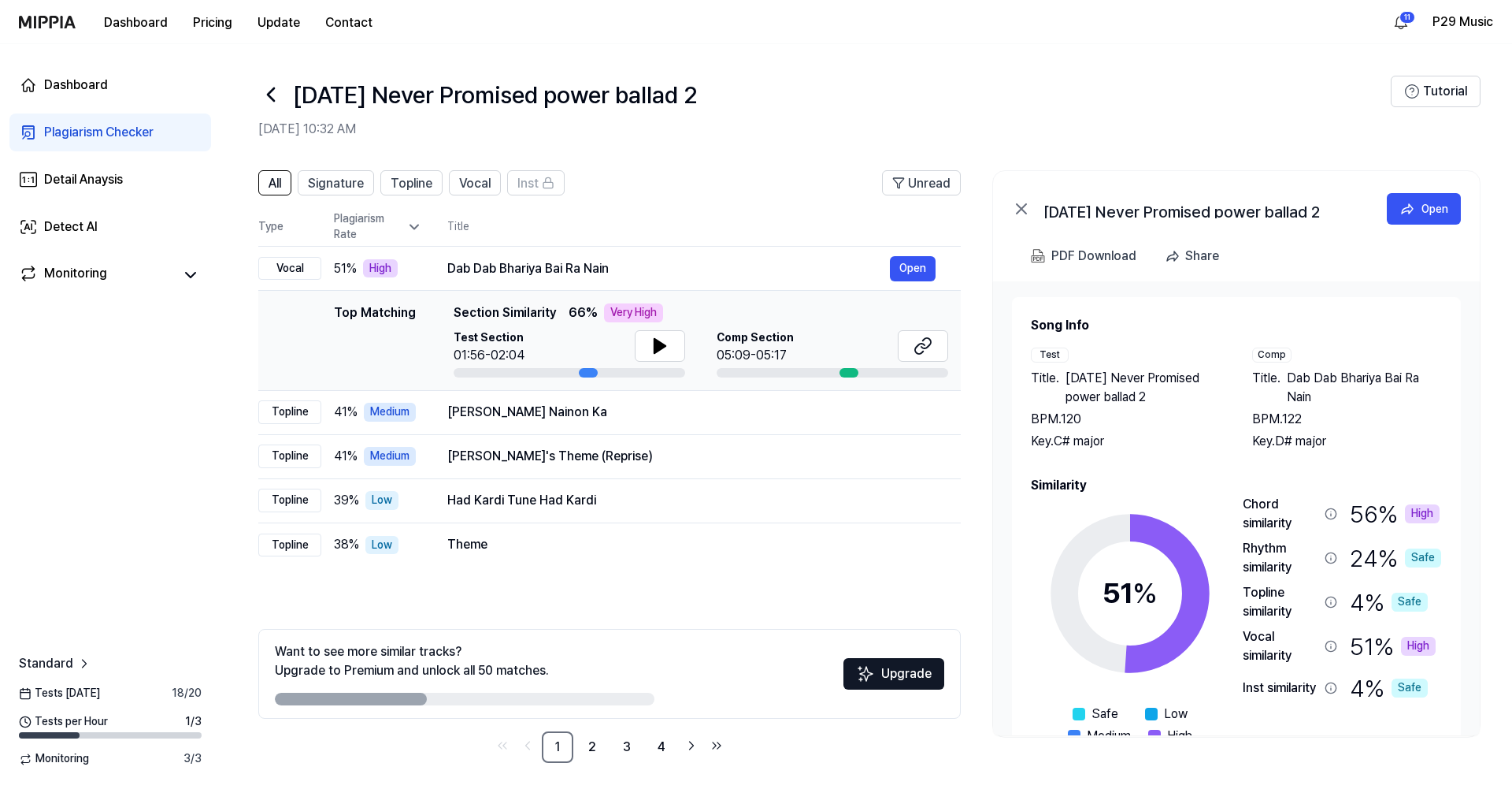
click at [90, 121] on link "Plagiarism Checker" at bounding box center [110, 132] width 201 height 37
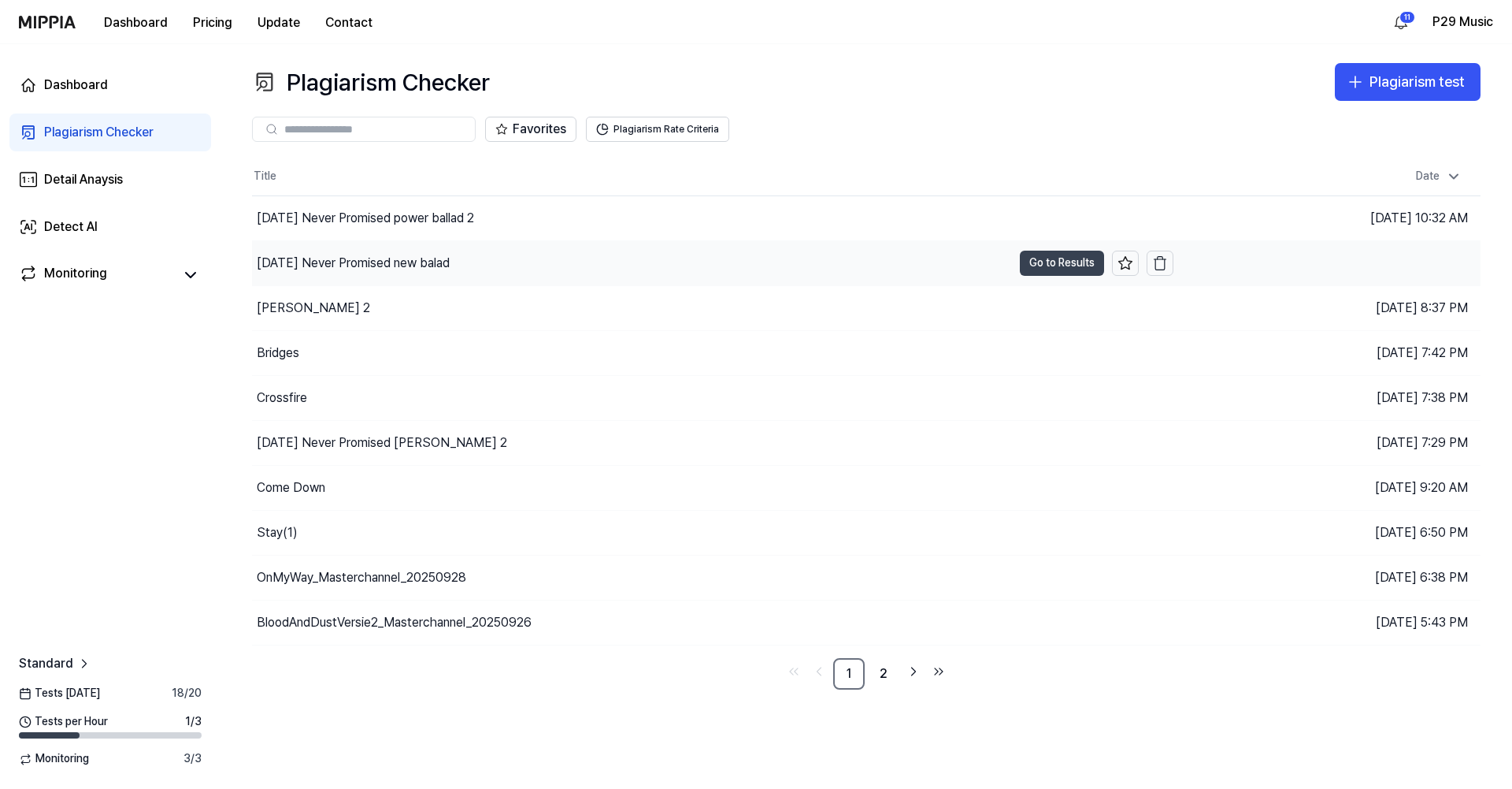
click at [1050, 261] on button "Go to Results" at bounding box center [1061, 263] width 85 height 25
